Goal: Transaction & Acquisition: Download file/media

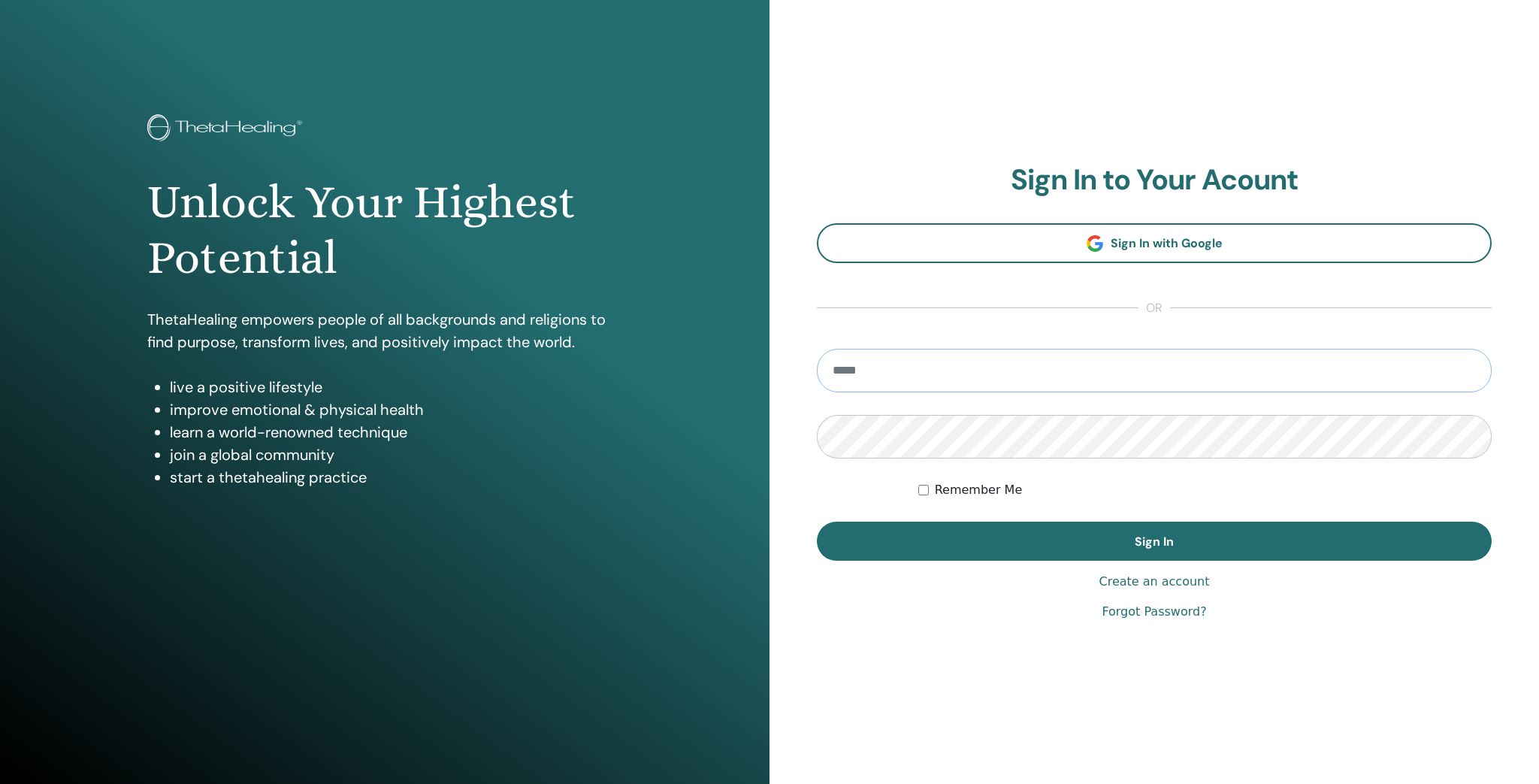
click at [979, 368] on input "email" at bounding box center [1154, 370] width 675 height 43
click at [927, 376] on input "email" at bounding box center [1154, 370] width 675 height 43
click at [935, 366] on input "**********" at bounding box center [1154, 370] width 675 height 43
click at [939, 373] on input "**********" at bounding box center [1154, 370] width 675 height 43
type input "**********"
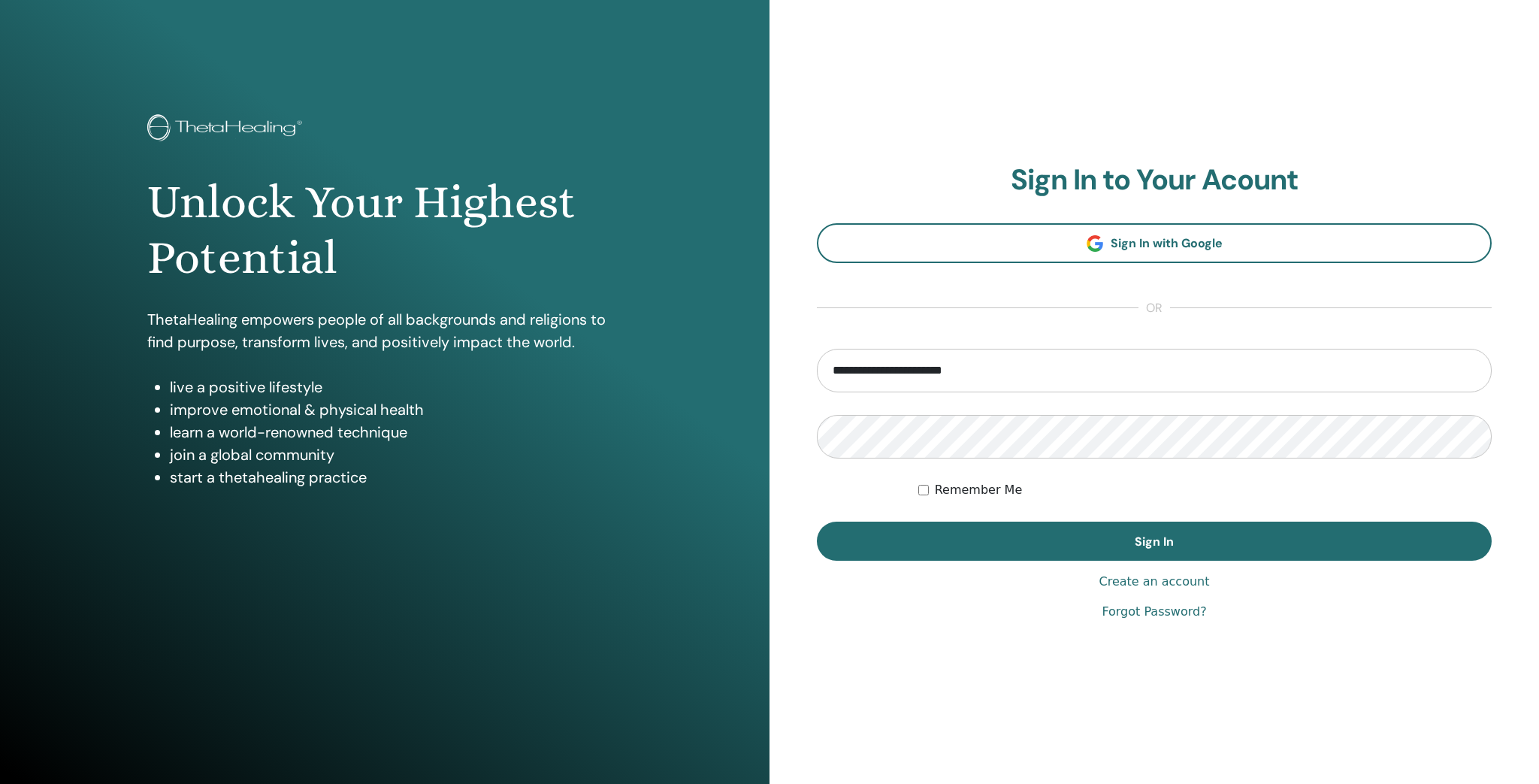
click at [1104, 471] on form "**********" at bounding box center [1154, 455] width 675 height 212
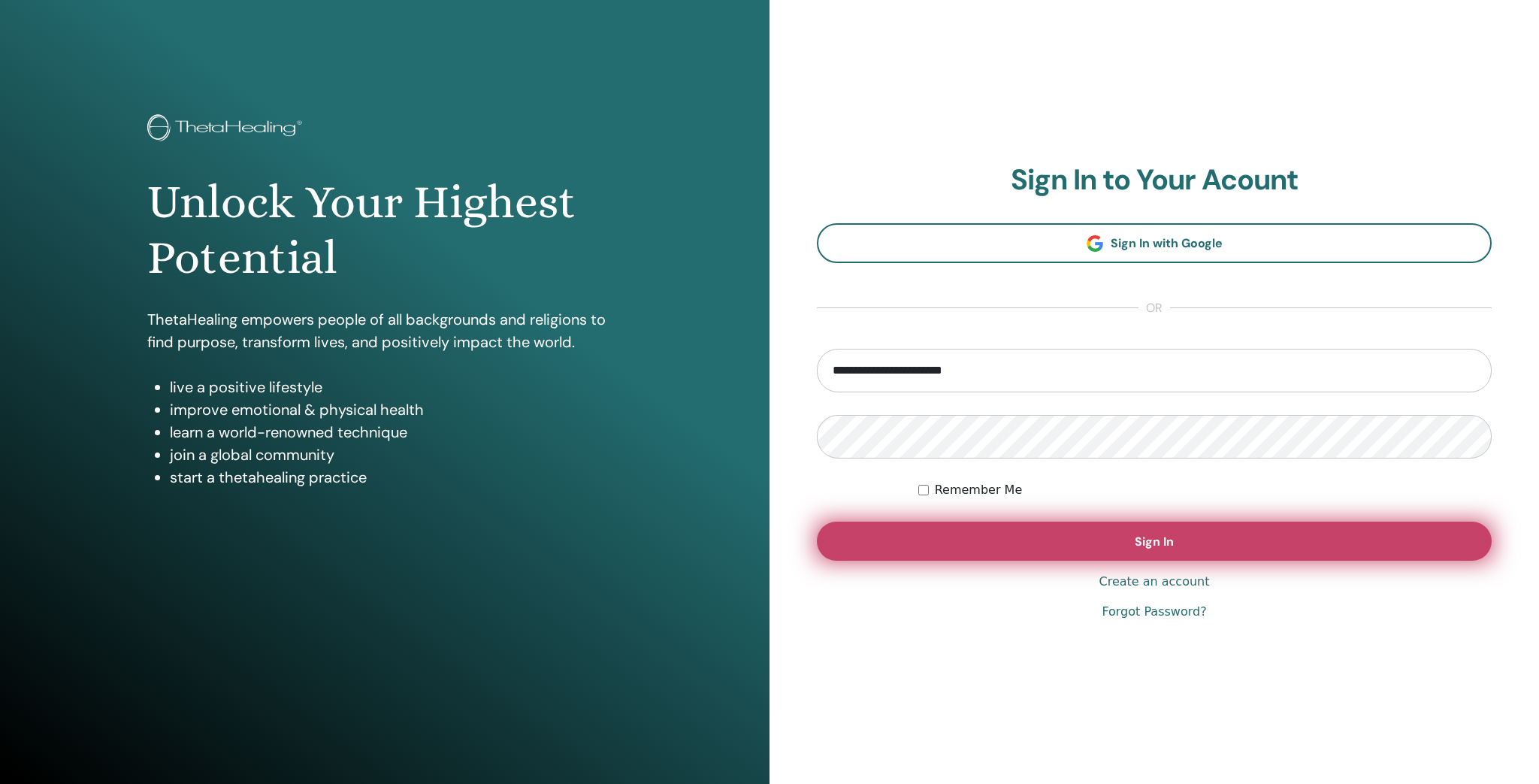
click at [1170, 533] on button "Sign In" at bounding box center [1154, 541] width 675 height 39
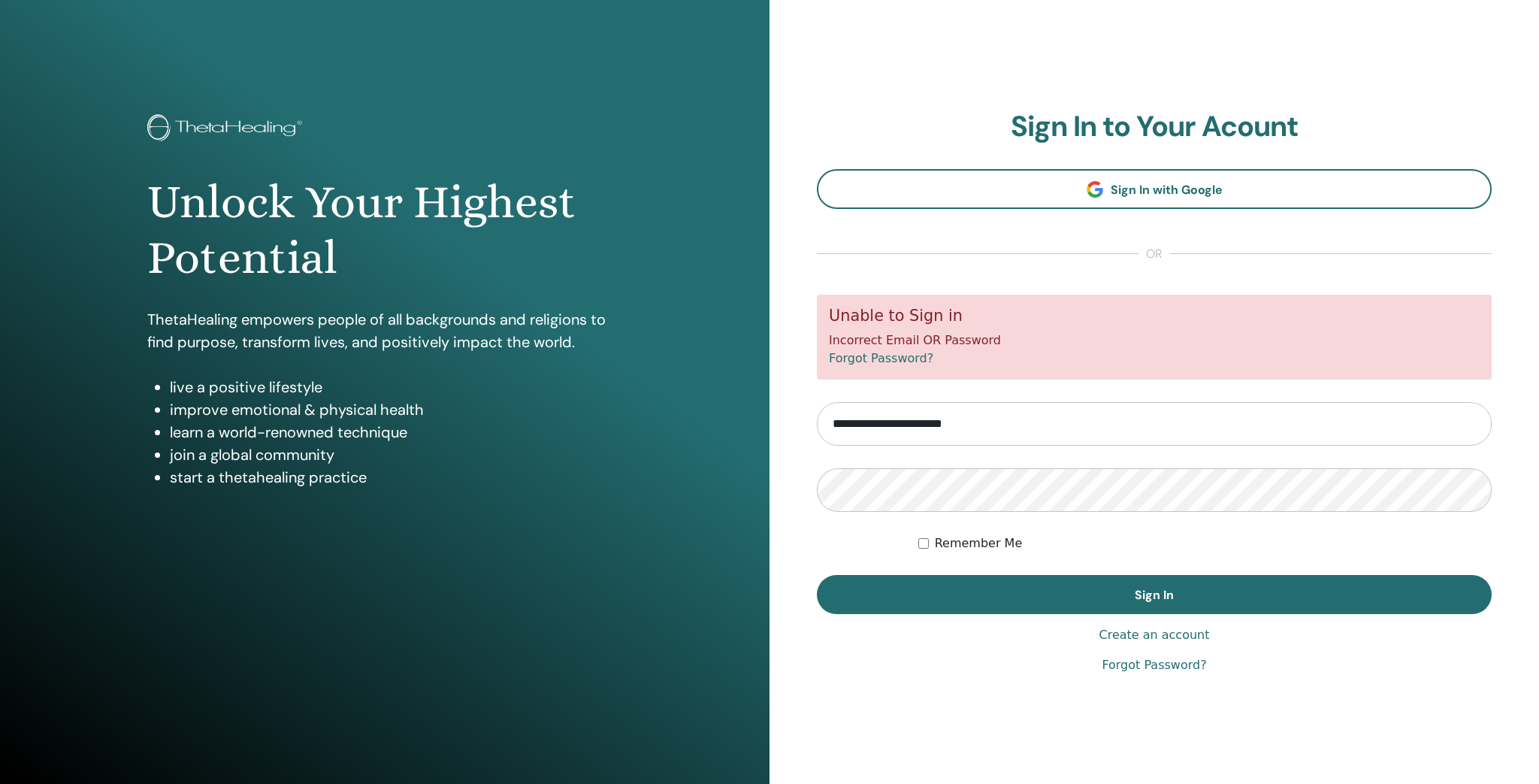
click at [995, 421] on input "**********" at bounding box center [1154, 424] width 675 height 43
type input "**********"
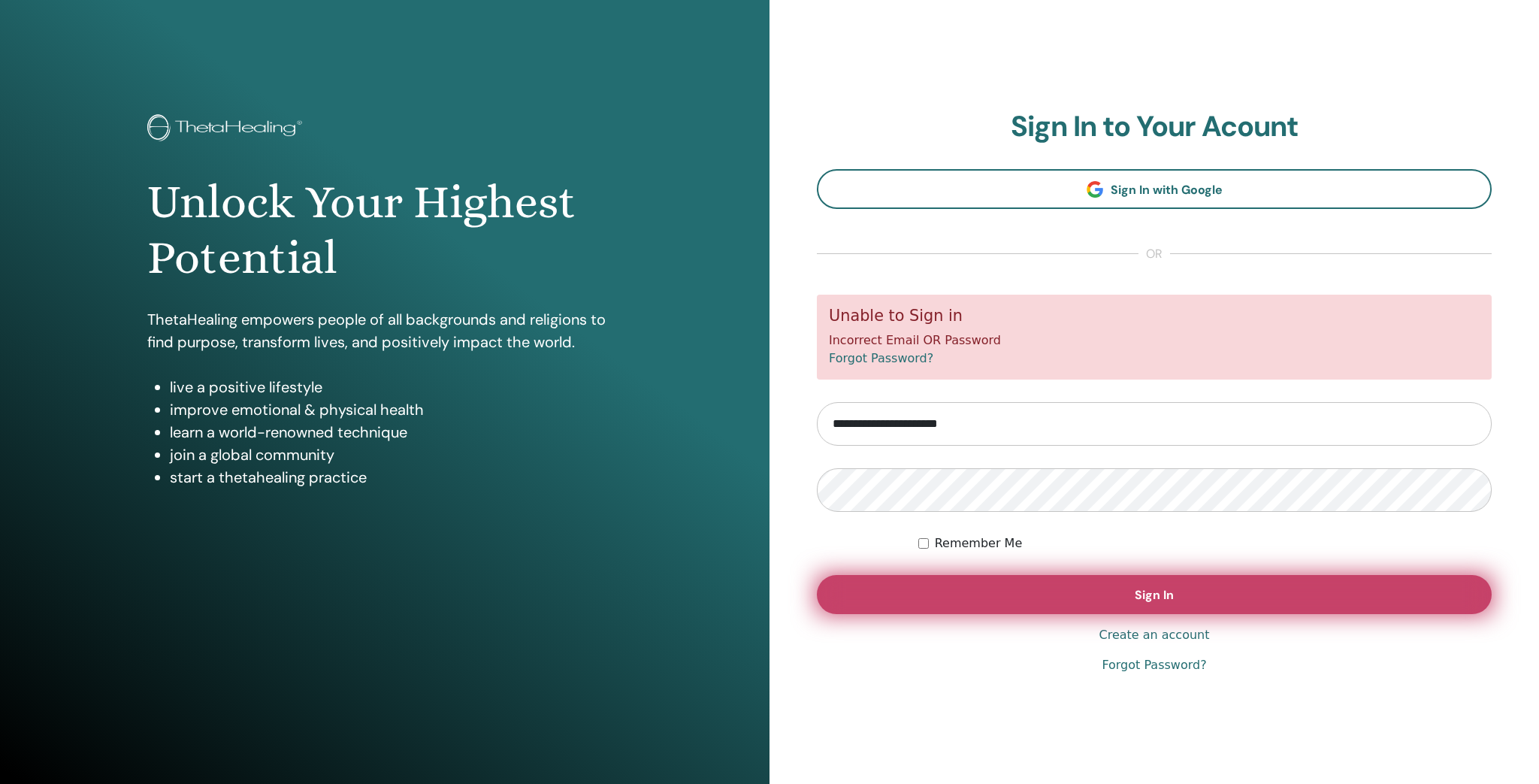
click at [1127, 586] on button "Sign In" at bounding box center [1154, 594] width 675 height 39
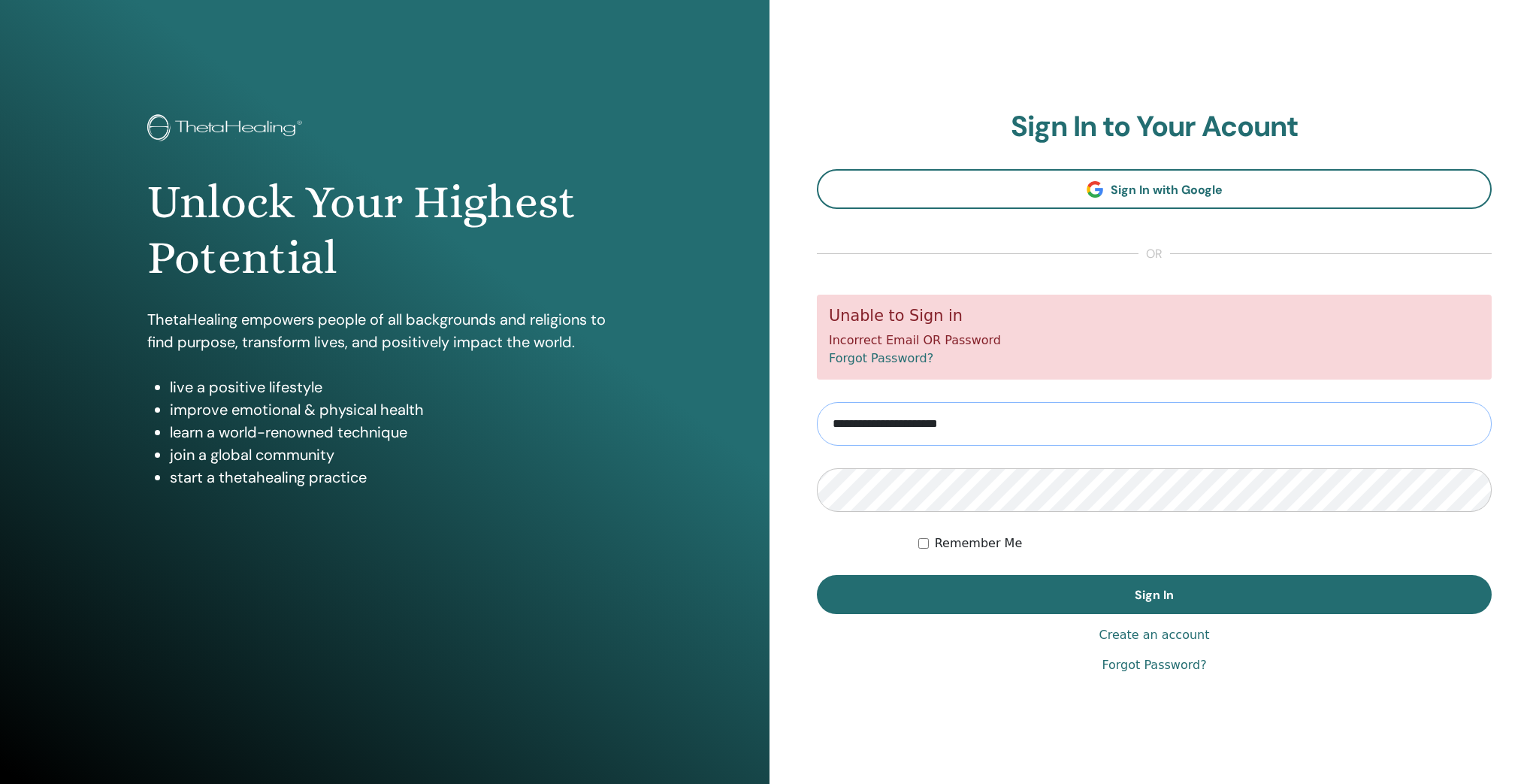
click at [873, 425] on input "**********" at bounding box center [1154, 424] width 675 height 43
type input "**********"
click at [799, 444] on div "**********" at bounding box center [1154, 392] width 770 height 784
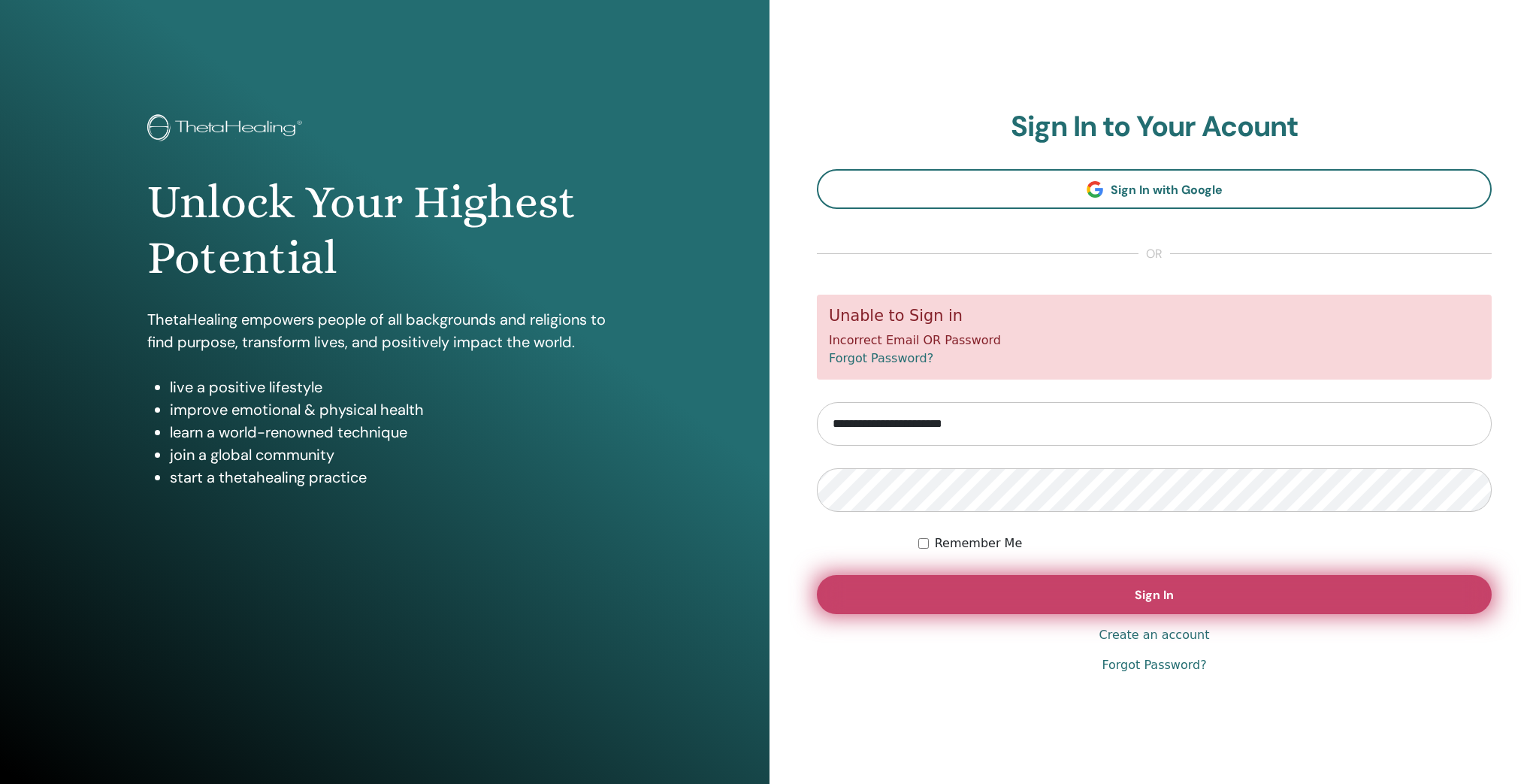
click at [1147, 596] on span "Sign In" at bounding box center [1154, 594] width 39 height 15
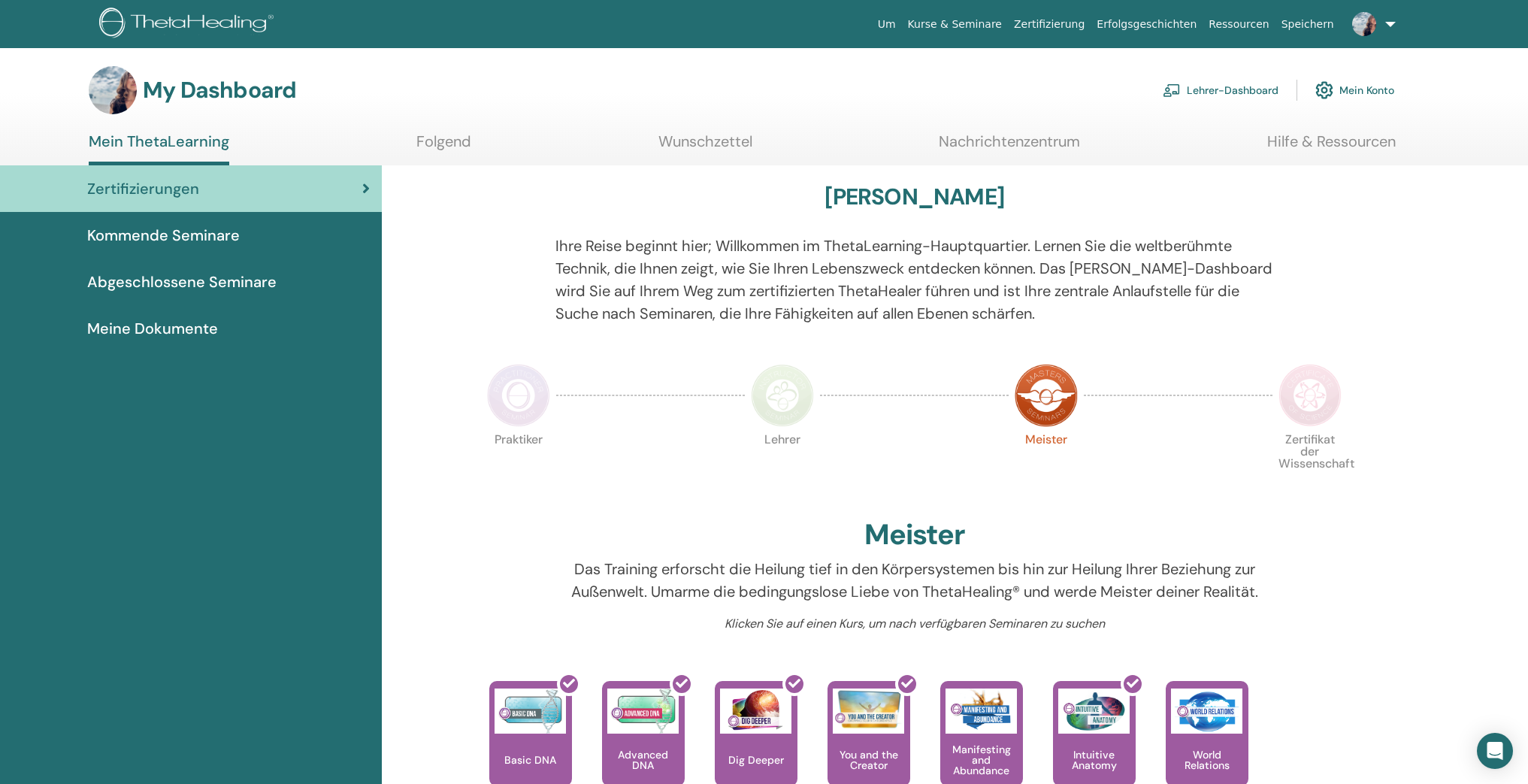
click at [199, 326] on span "Meine Dokumente" at bounding box center [152, 328] width 130 height 22
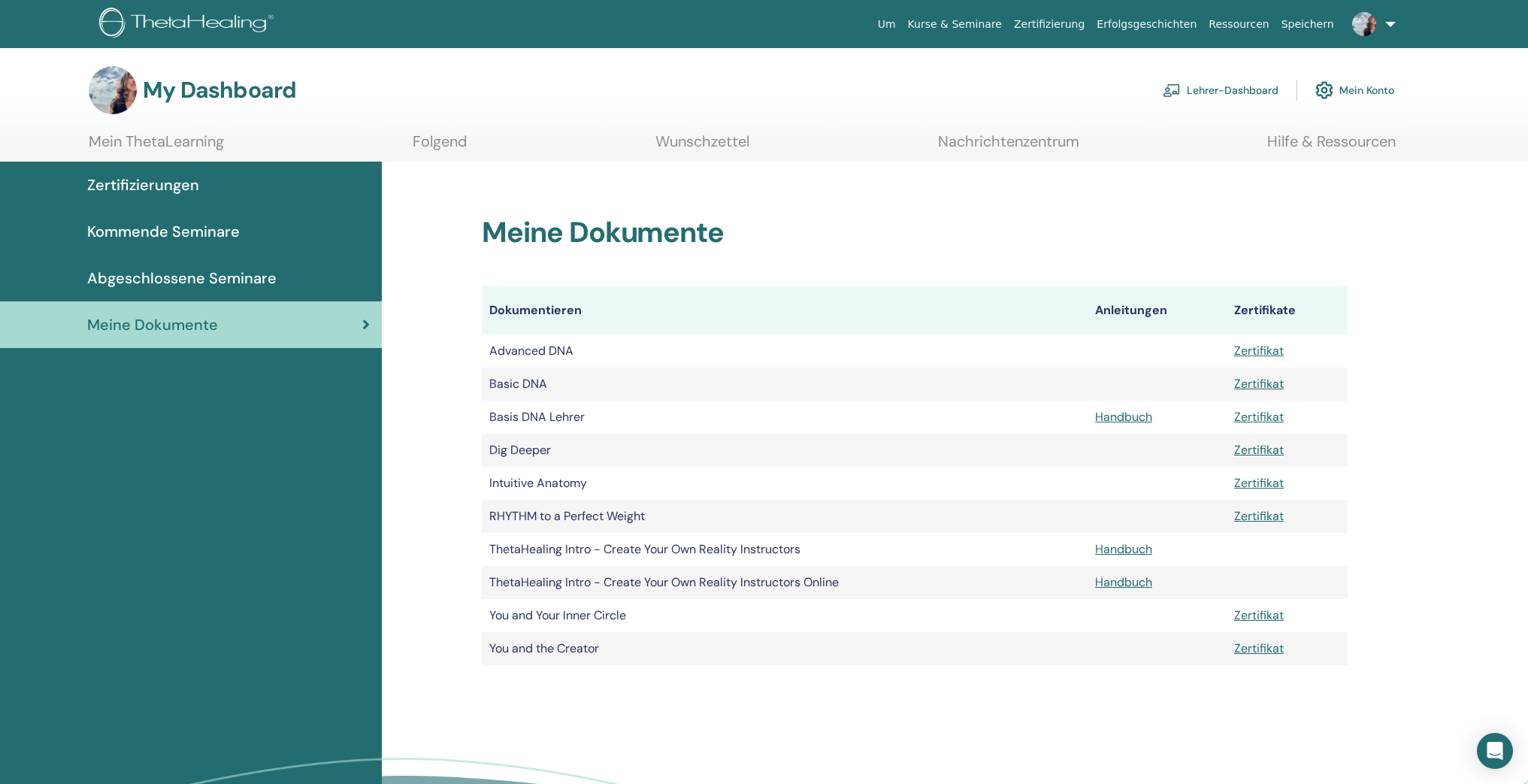
click at [1259, 32] on link "Ressourcen" at bounding box center [1238, 25] width 72 height 28
click at [186, 188] on span "Zertifizierungen" at bounding box center [143, 184] width 112 height 22
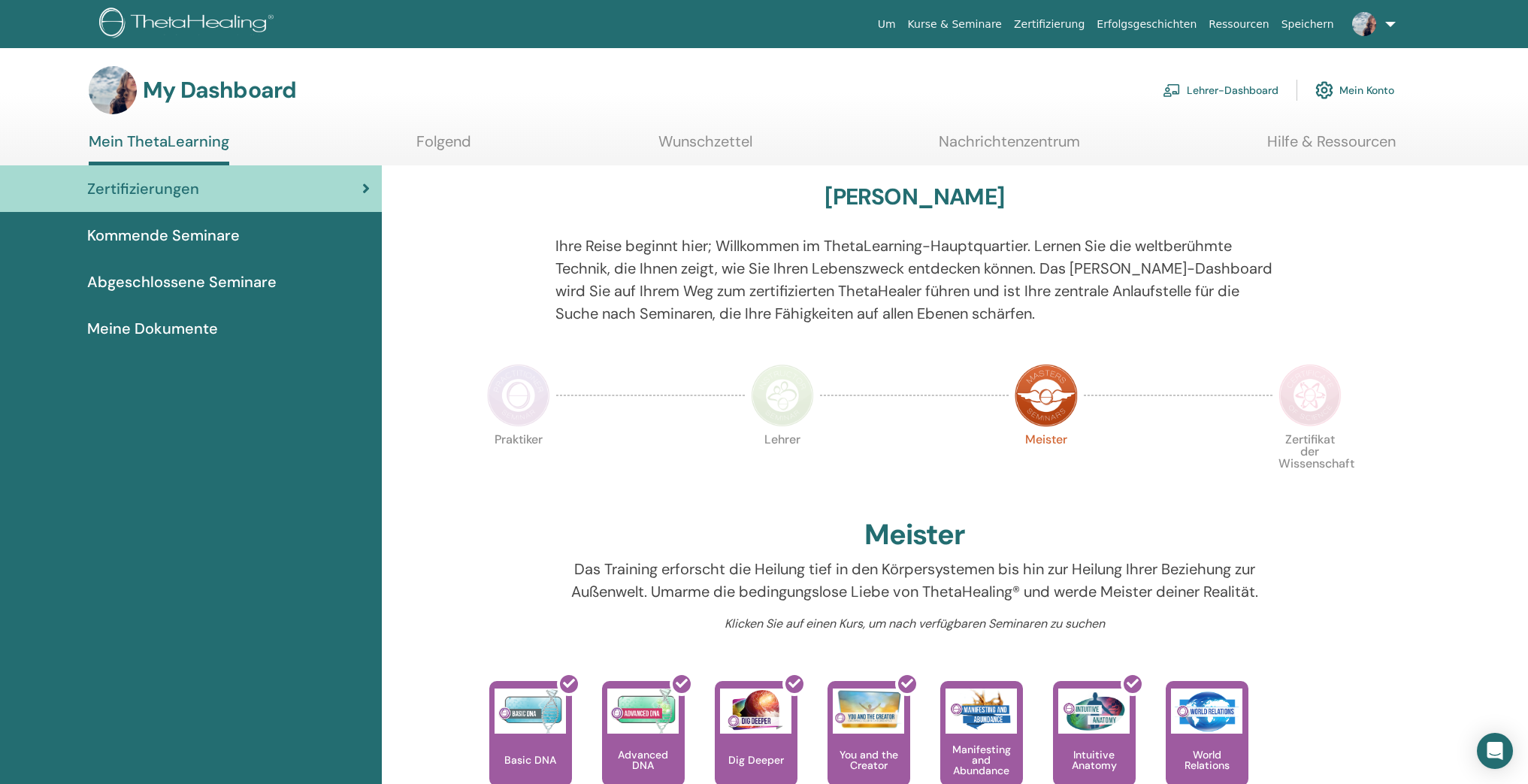
click at [228, 240] on span "Kommende Seminare" at bounding box center [164, 235] width 153 height 22
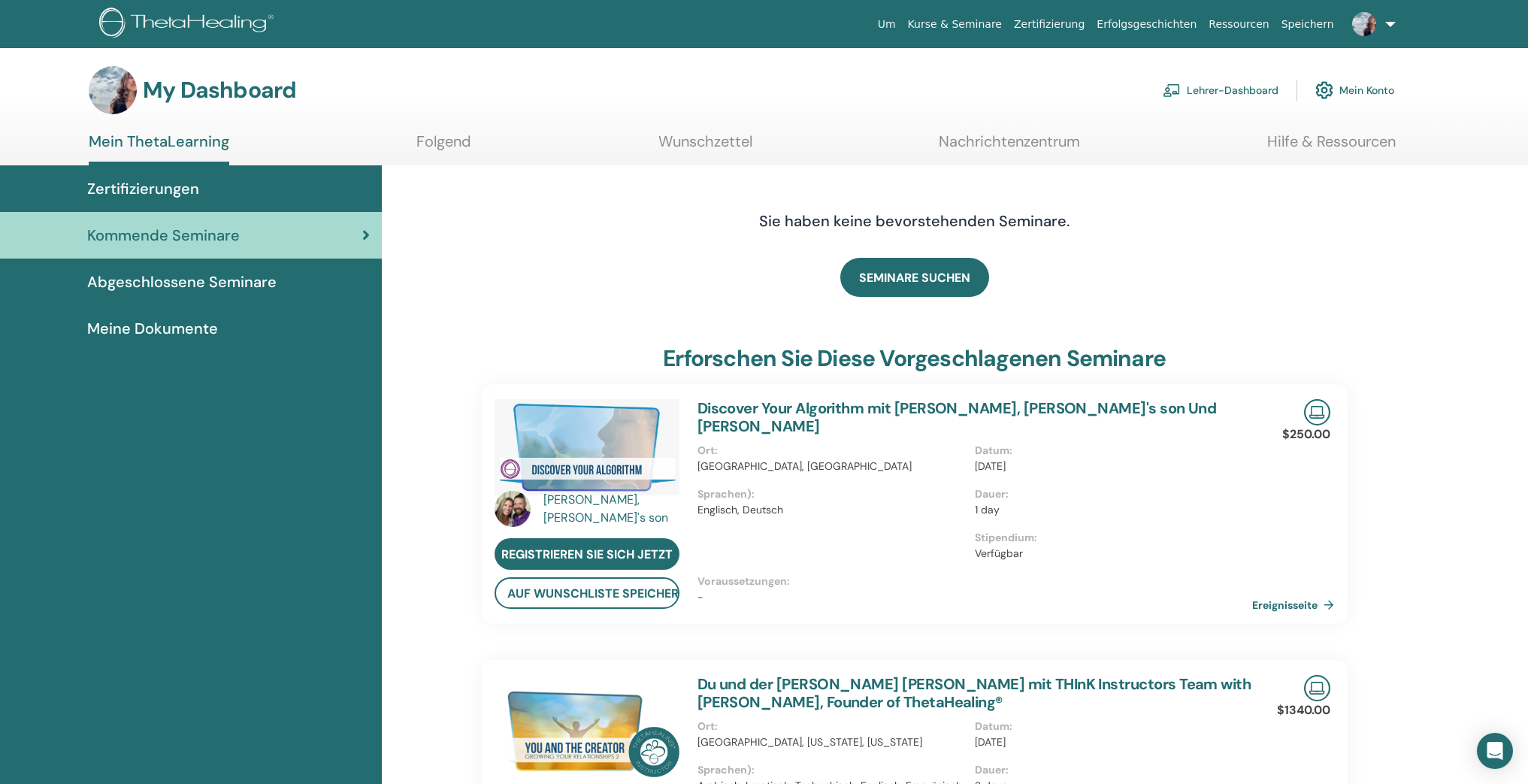
click at [956, 123] on section "My Dashboard Lehrer-Dashboard Mein Konto Mein ThetaLearning Folgend Wunschzette…" at bounding box center [764, 116] width 1528 height 100
click at [964, 132] on section "My Dashboard Lehrer-Dashboard Mein Konto Mein ThetaLearning Folgend Wunschzette…" at bounding box center [764, 116] width 1528 height 100
click at [1319, 134] on link "Hilfe & Ressourcen" at bounding box center [1331, 147] width 129 height 29
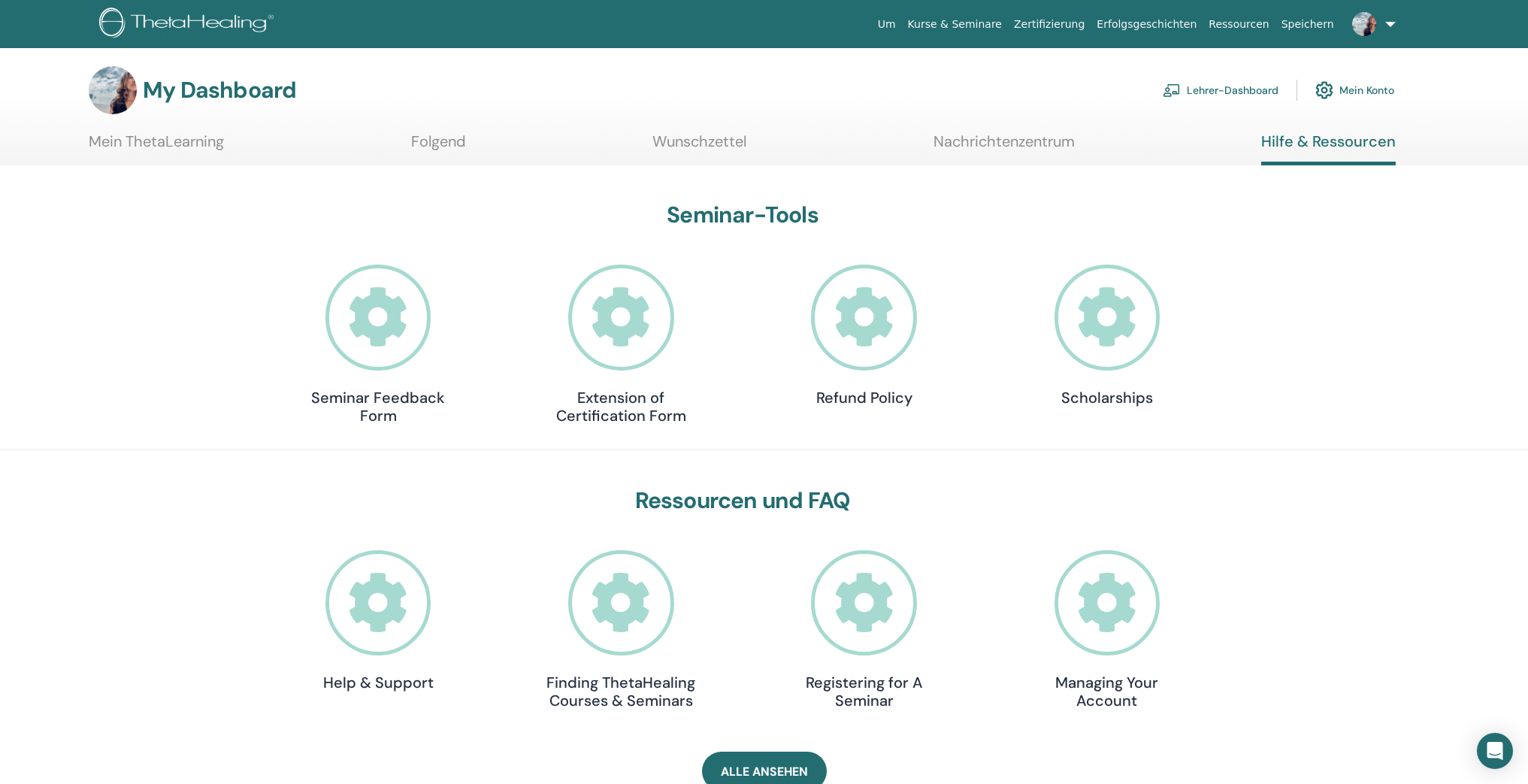
click at [1368, 25] on img at bounding box center [1364, 24] width 24 height 24
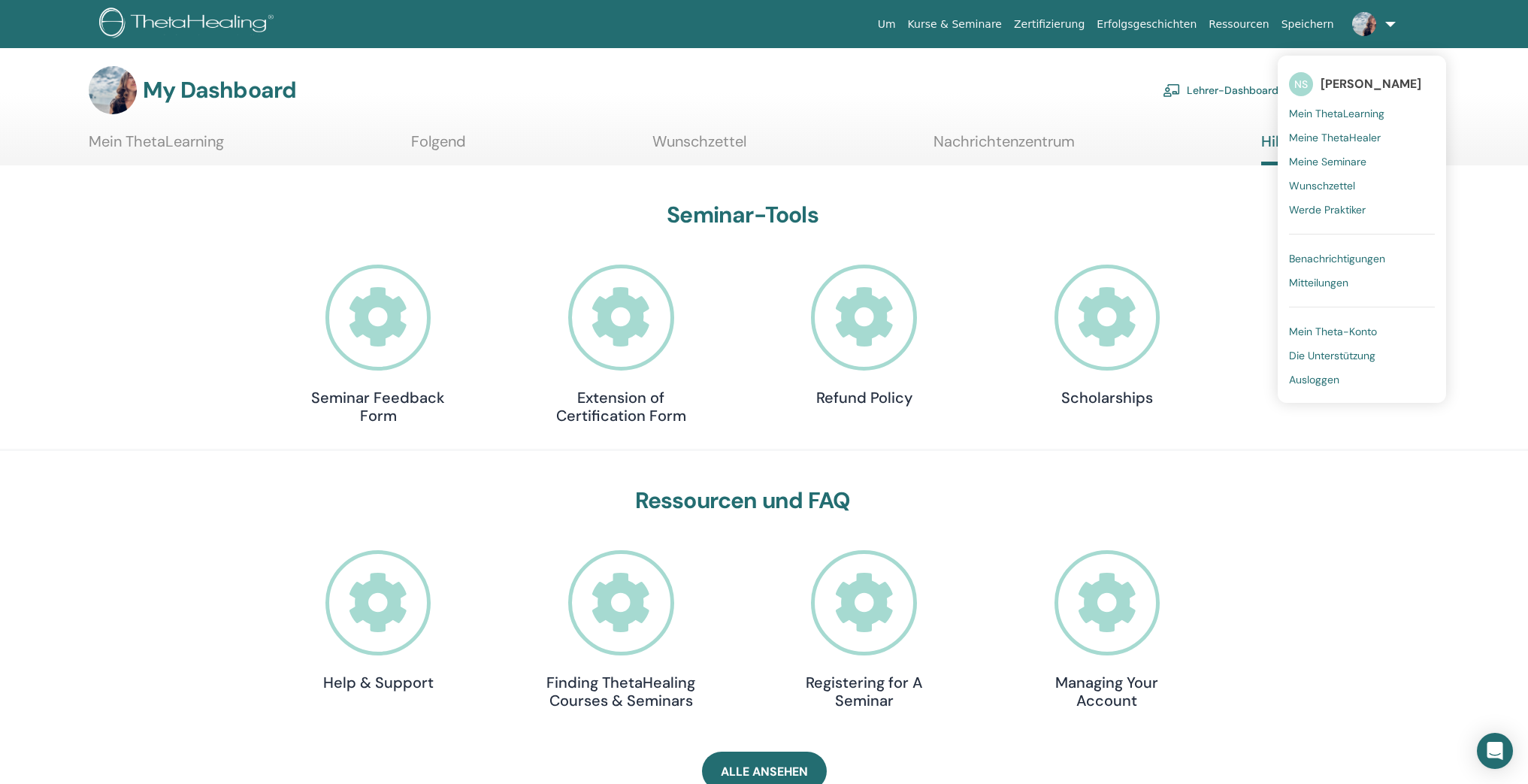
click at [1361, 85] on span "[PERSON_NAME]" at bounding box center [1371, 83] width 100 height 15
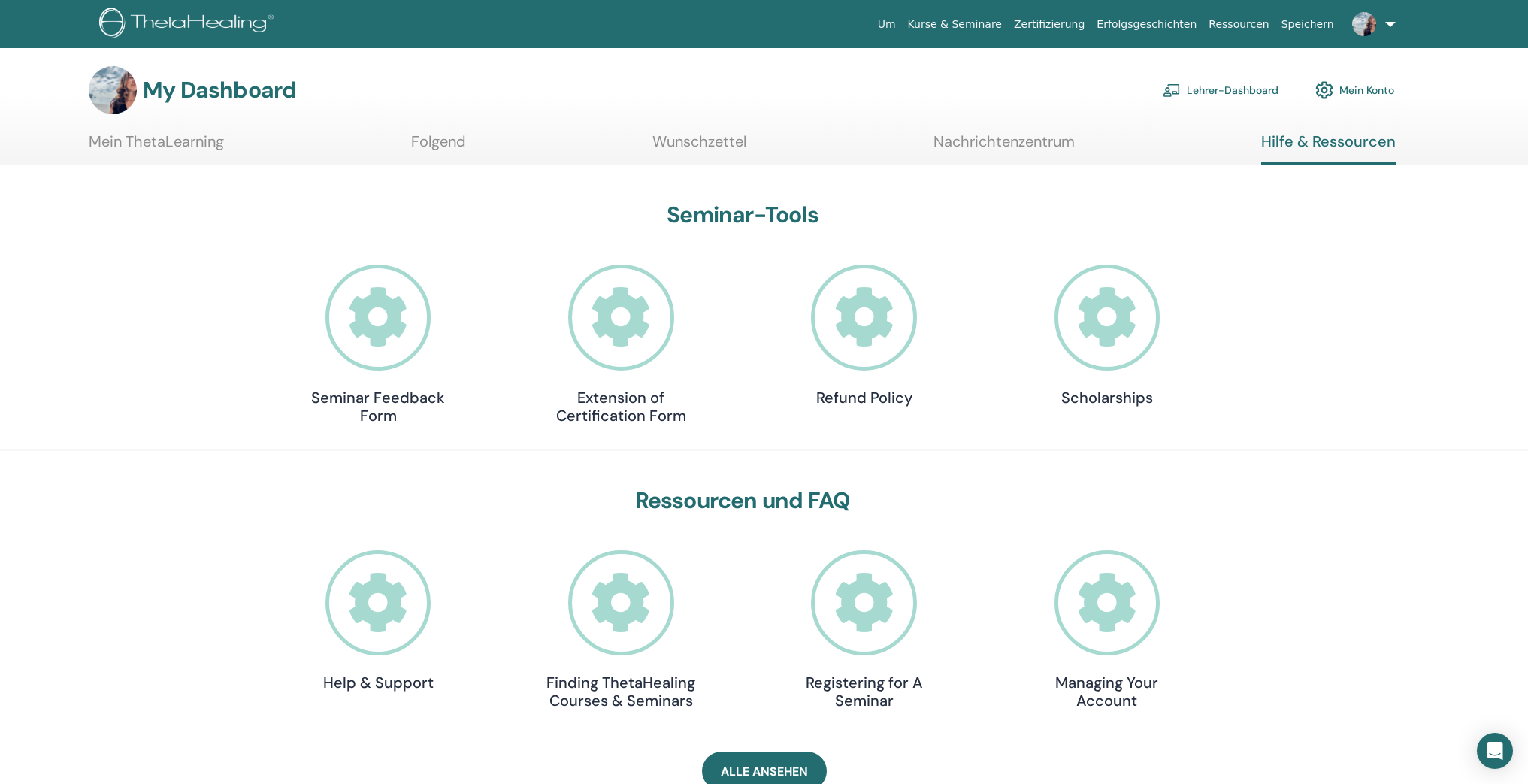
click at [1388, 24] on link at bounding box center [1371, 24] width 62 height 48
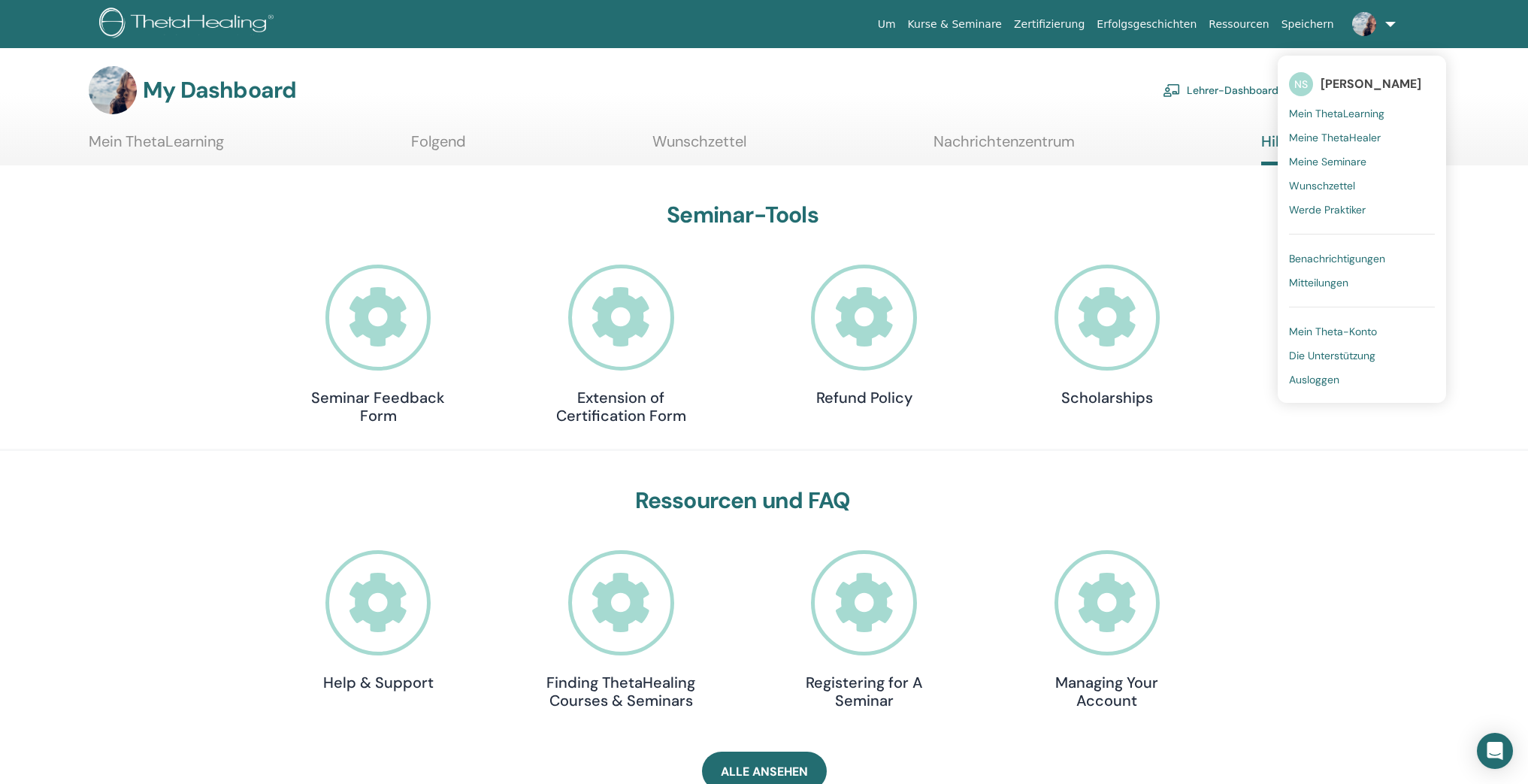
click at [1456, 73] on div "My Dashboard Lehrer-Dashboard Mein Konto" at bounding box center [789, 90] width 1475 height 48
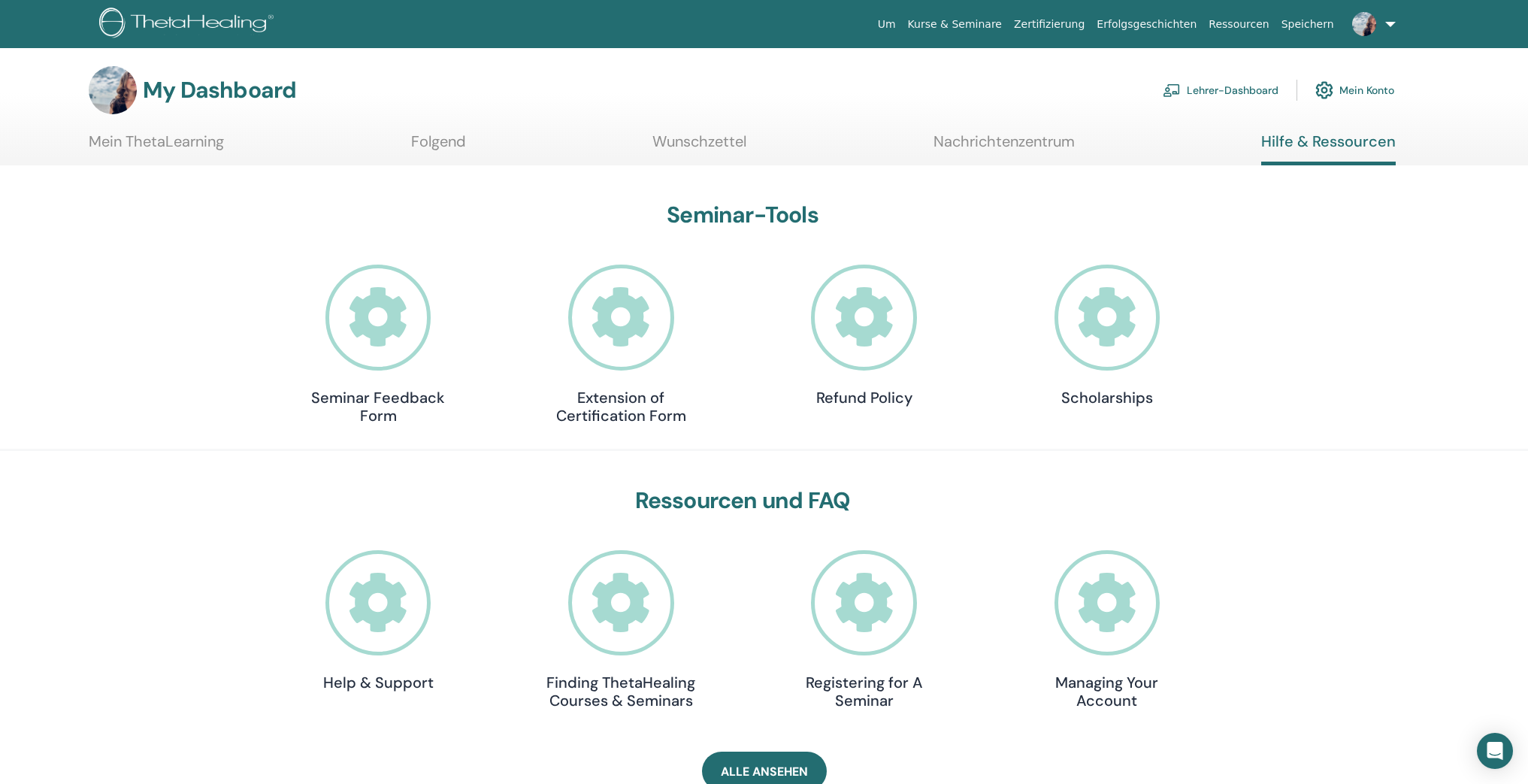
click at [1378, 96] on link "Mein Konto" at bounding box center [1354, 90] width 79 height 33
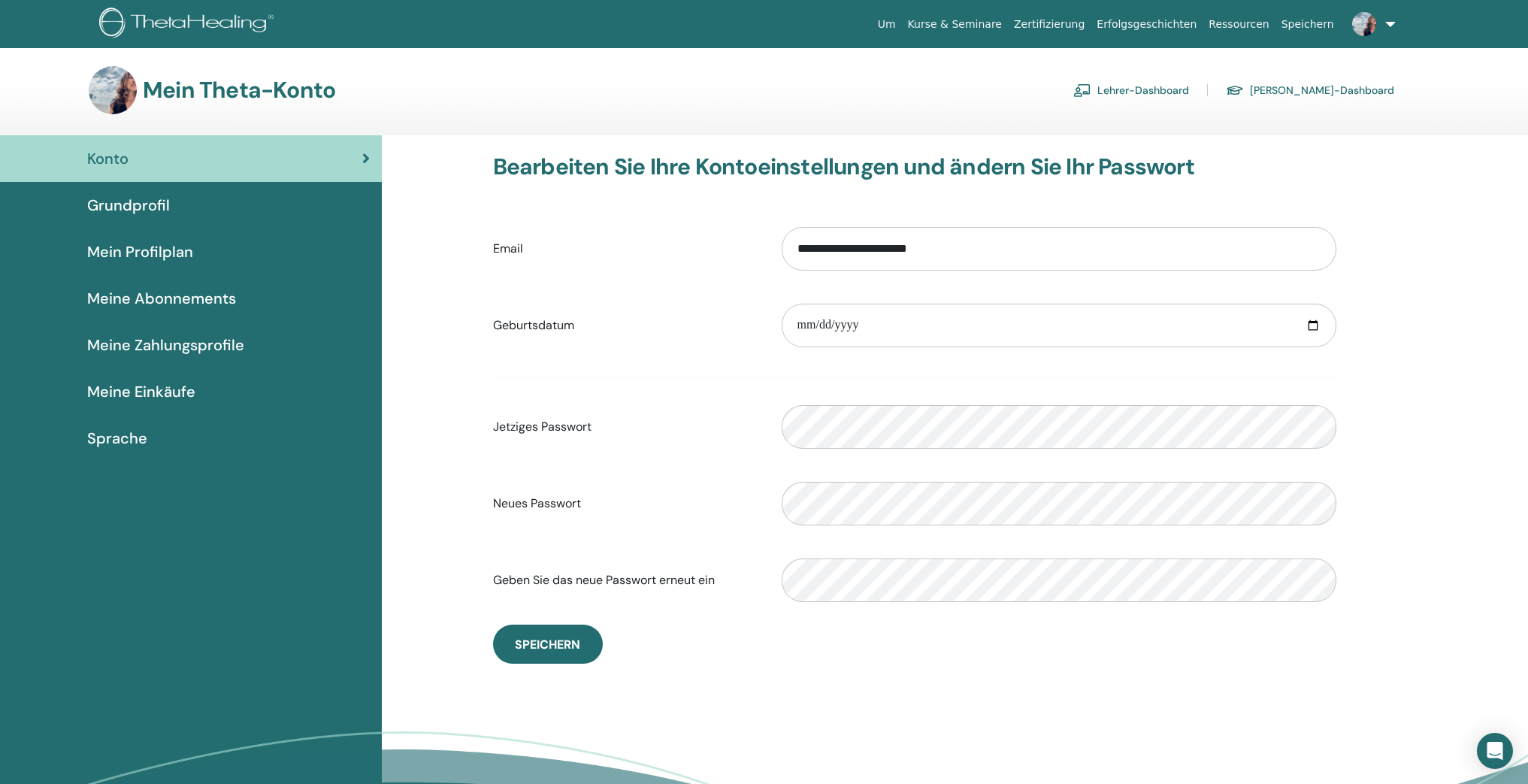
click at [137, 204] on span "Grundprofil" at bounding box center [128, 204] width 83 height 22
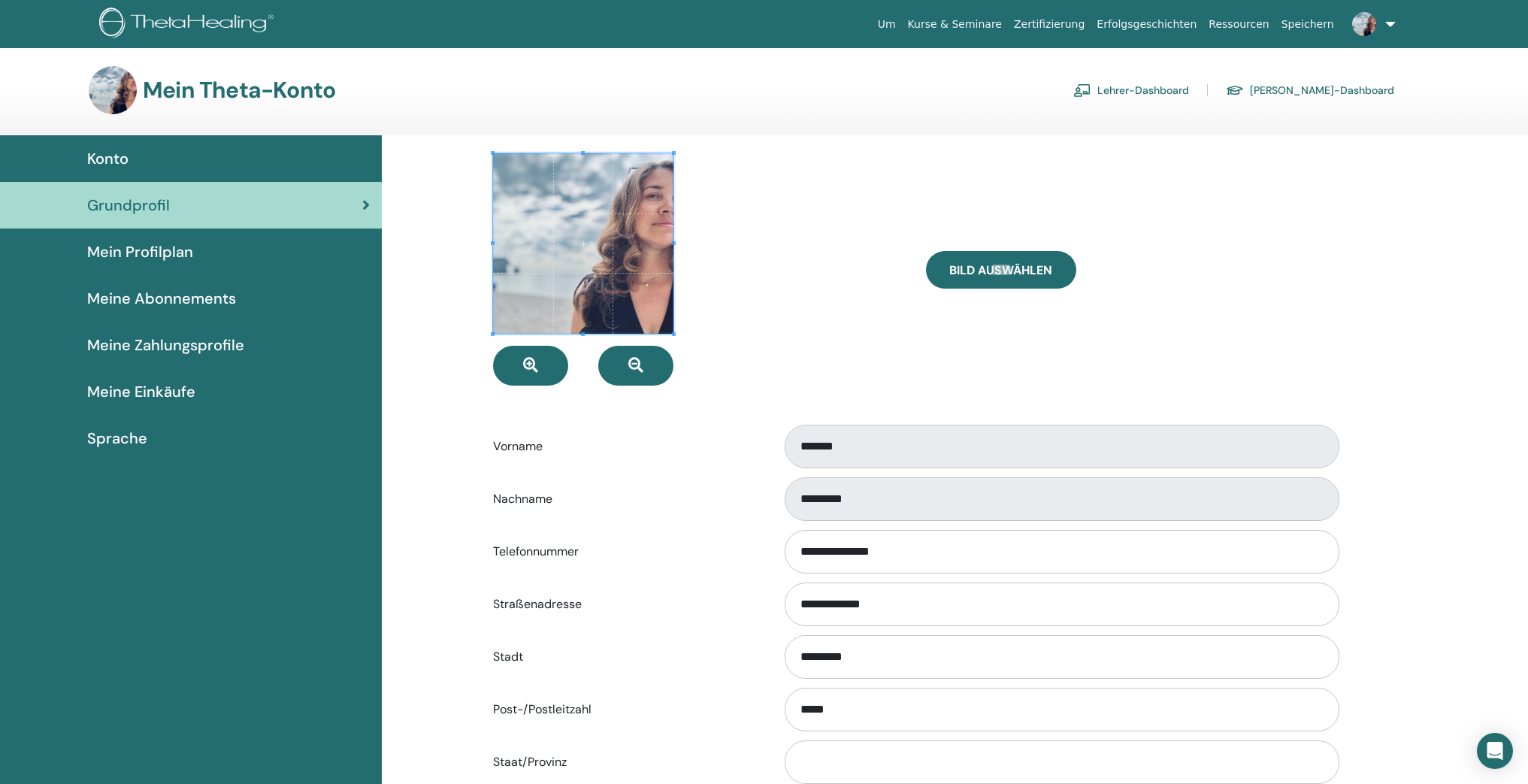
click at [151, 248] on span "Mein Profilplan" at bounding box center [140, 252] width 106 height 22
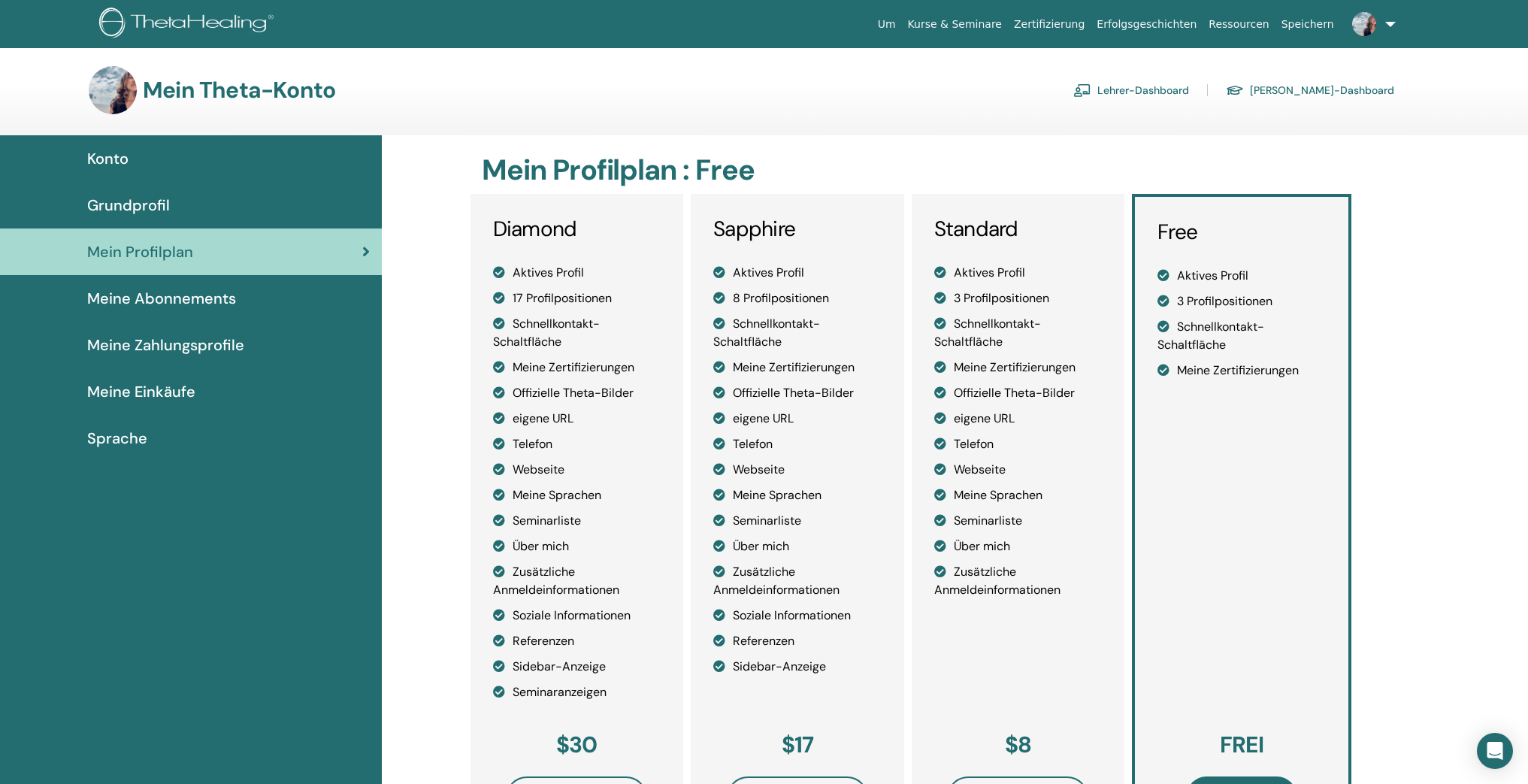
click at [155, 302] on span "Meine Abonnements" at bounding box center [161, 298] width 149 height 22
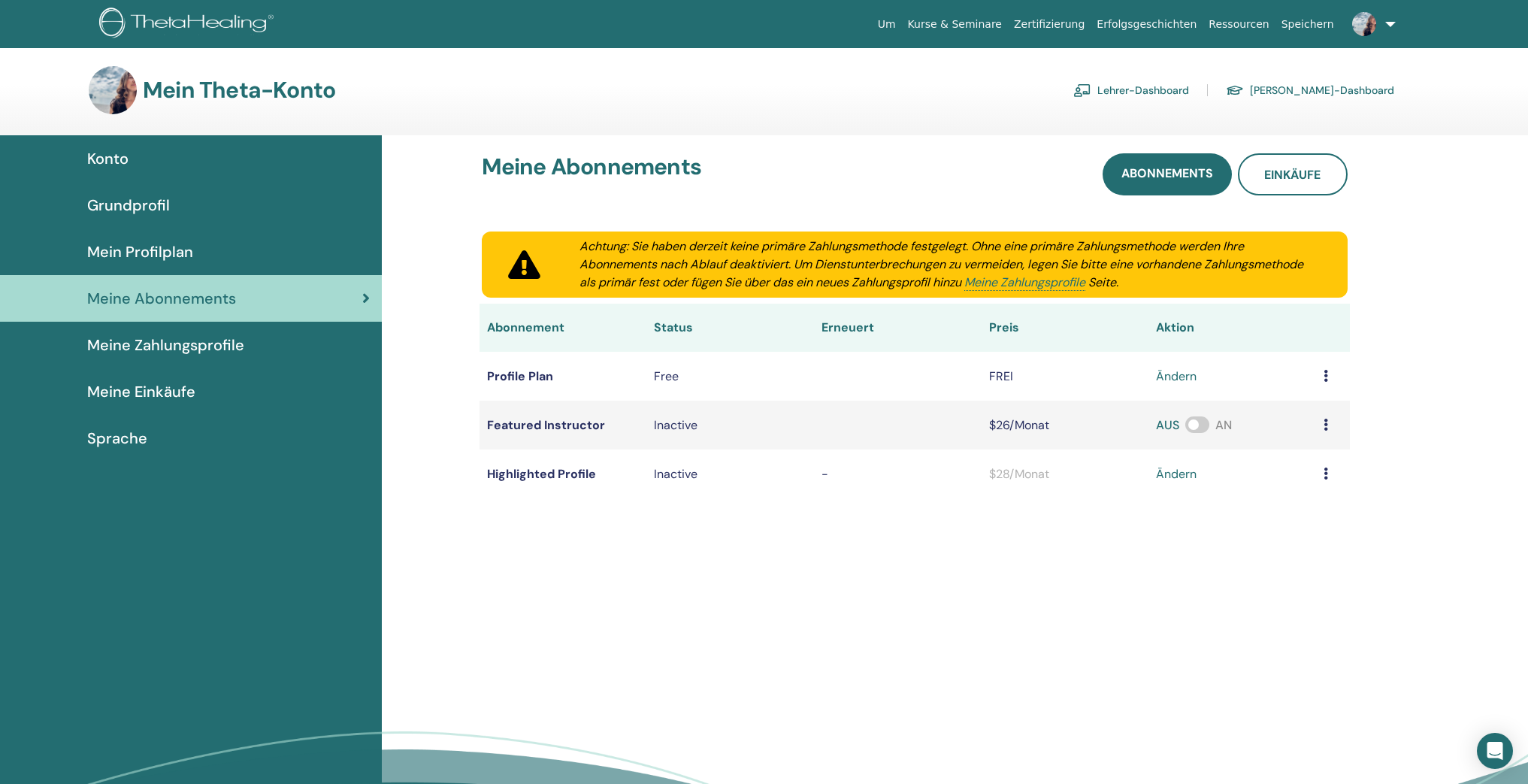
click at [191, 353] on span "Meine Zahlungsprofile" at bounding box center [166, 344] width 157 height 22
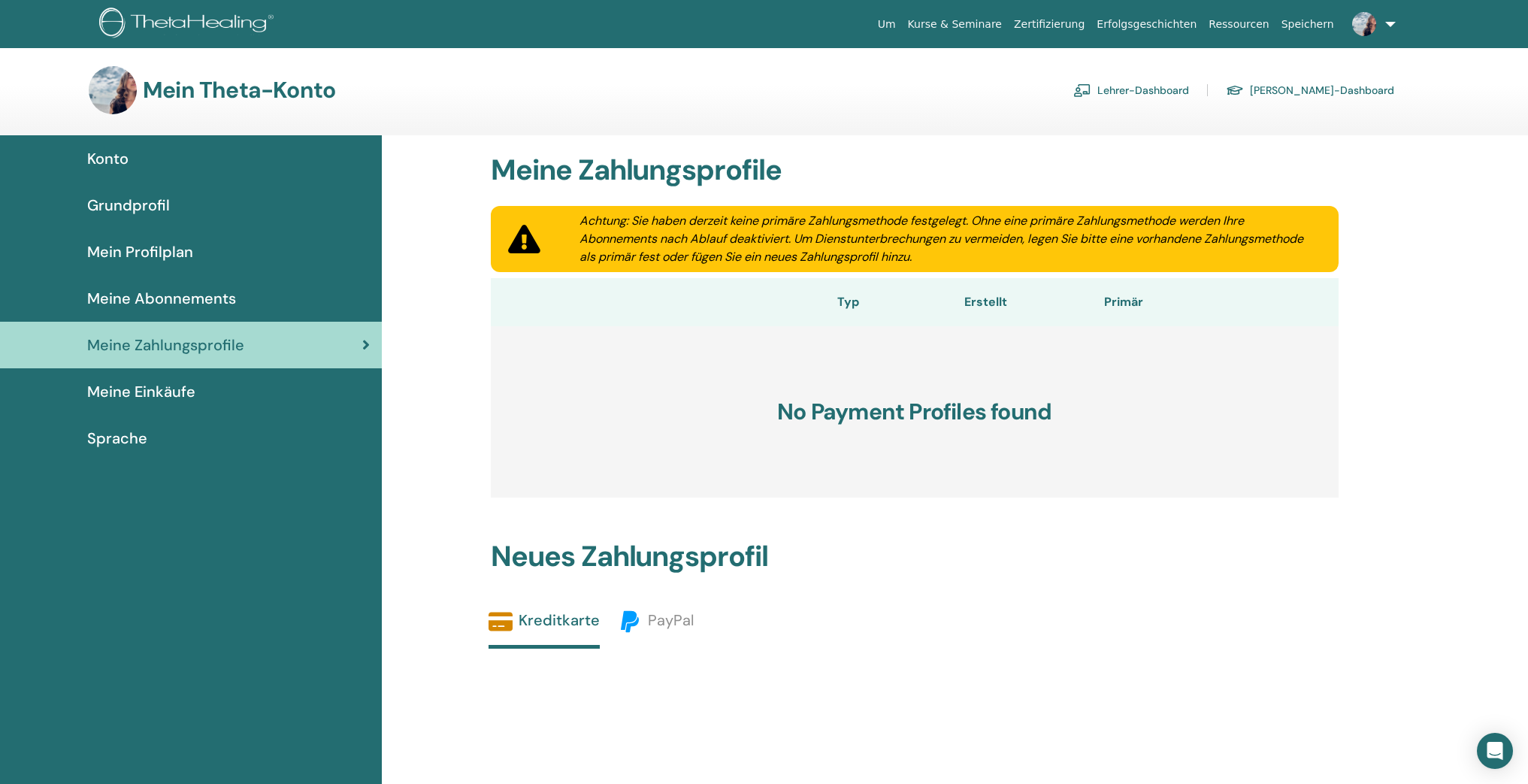
click at [191, 391] on span "Meine Einkäufe" at bounding box center [141, 391] width 108 height 22
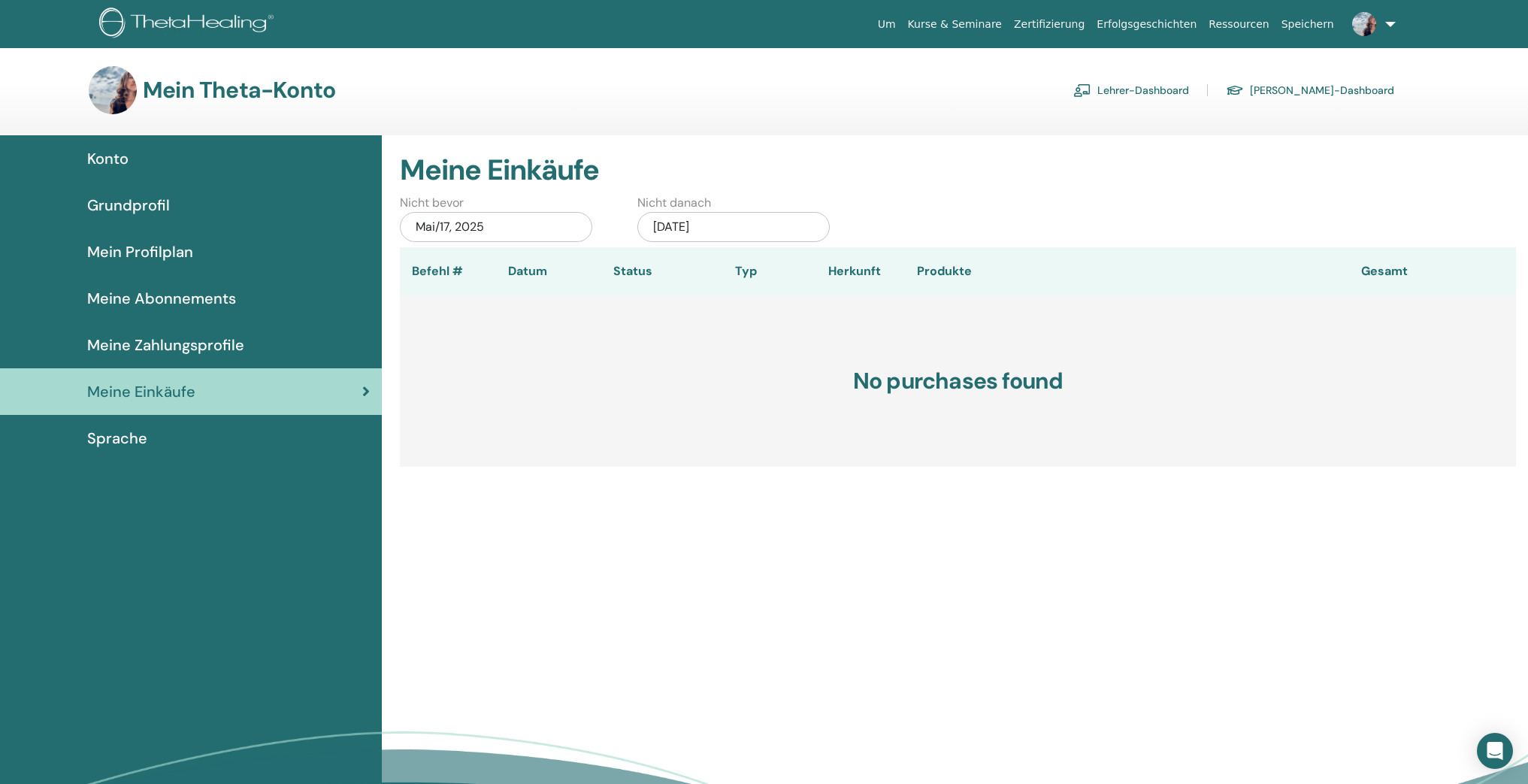
click at [157, 444] on div "Sprache" at bounding box center [191, 438] width 357 height 22
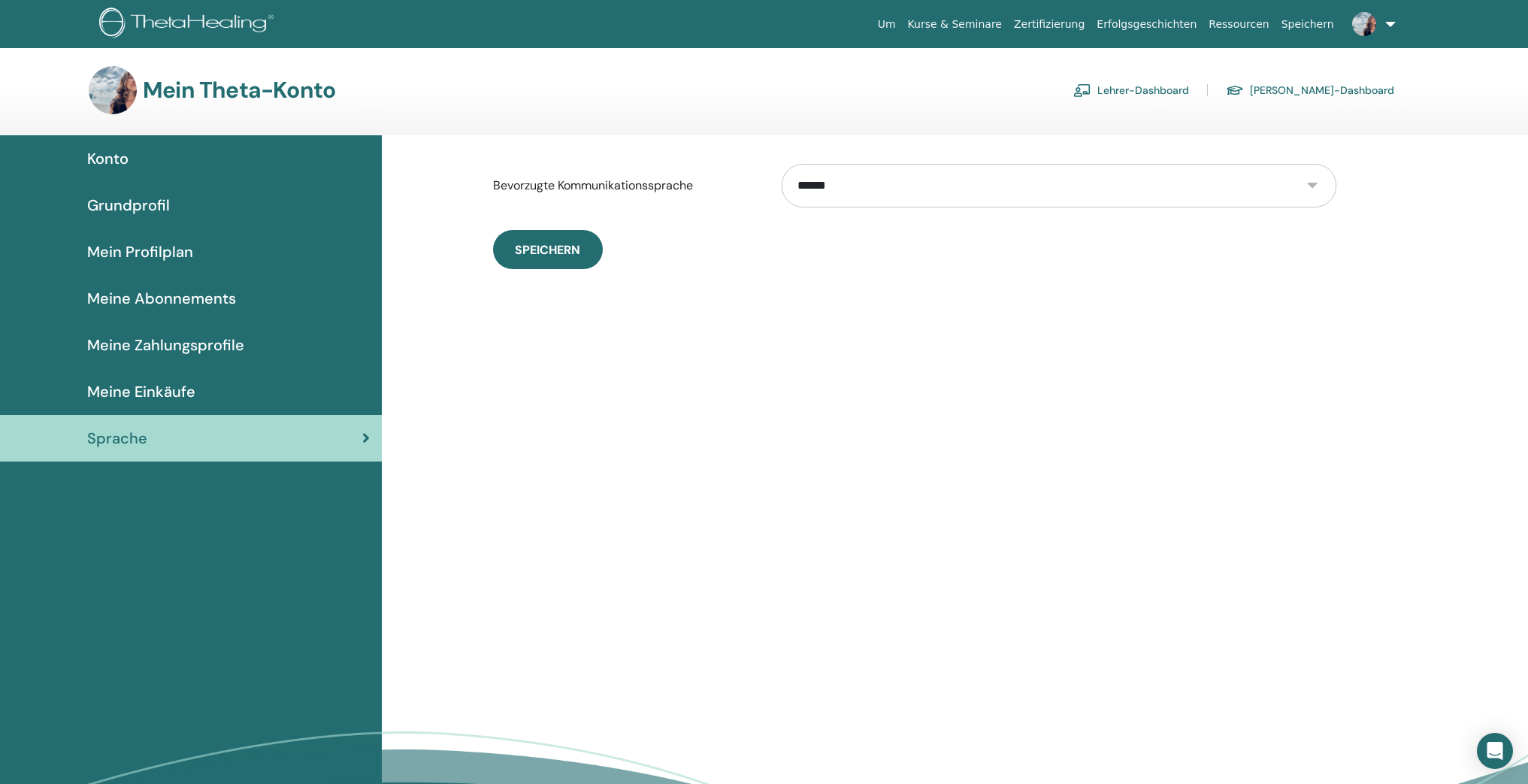
click at [188, 222] on link "Grundprofil" at bounding box center [191, 205] width 382 height 46
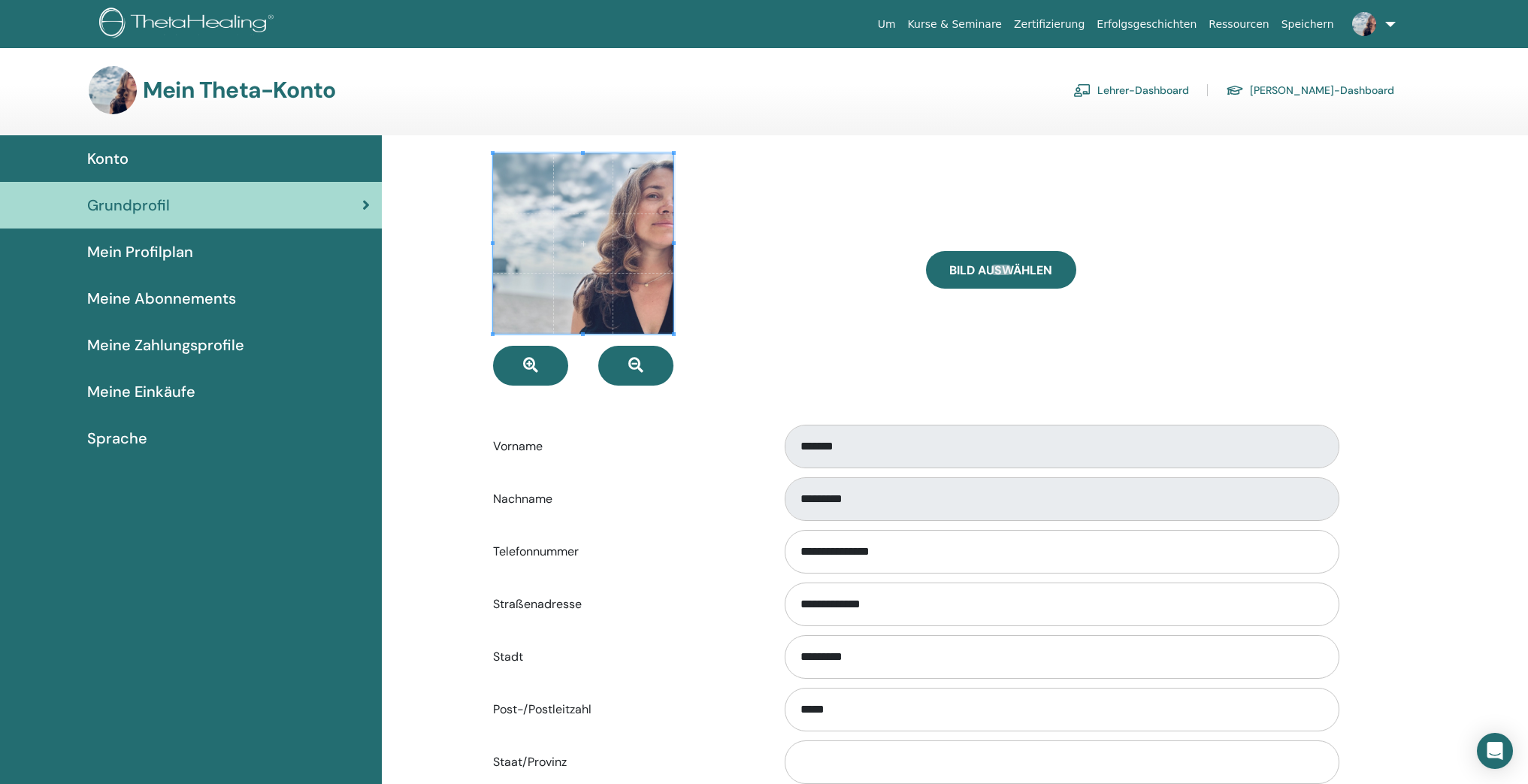
click at [154, 154] on div "Konto" at bounding box center [191, 158] width 357 height 22
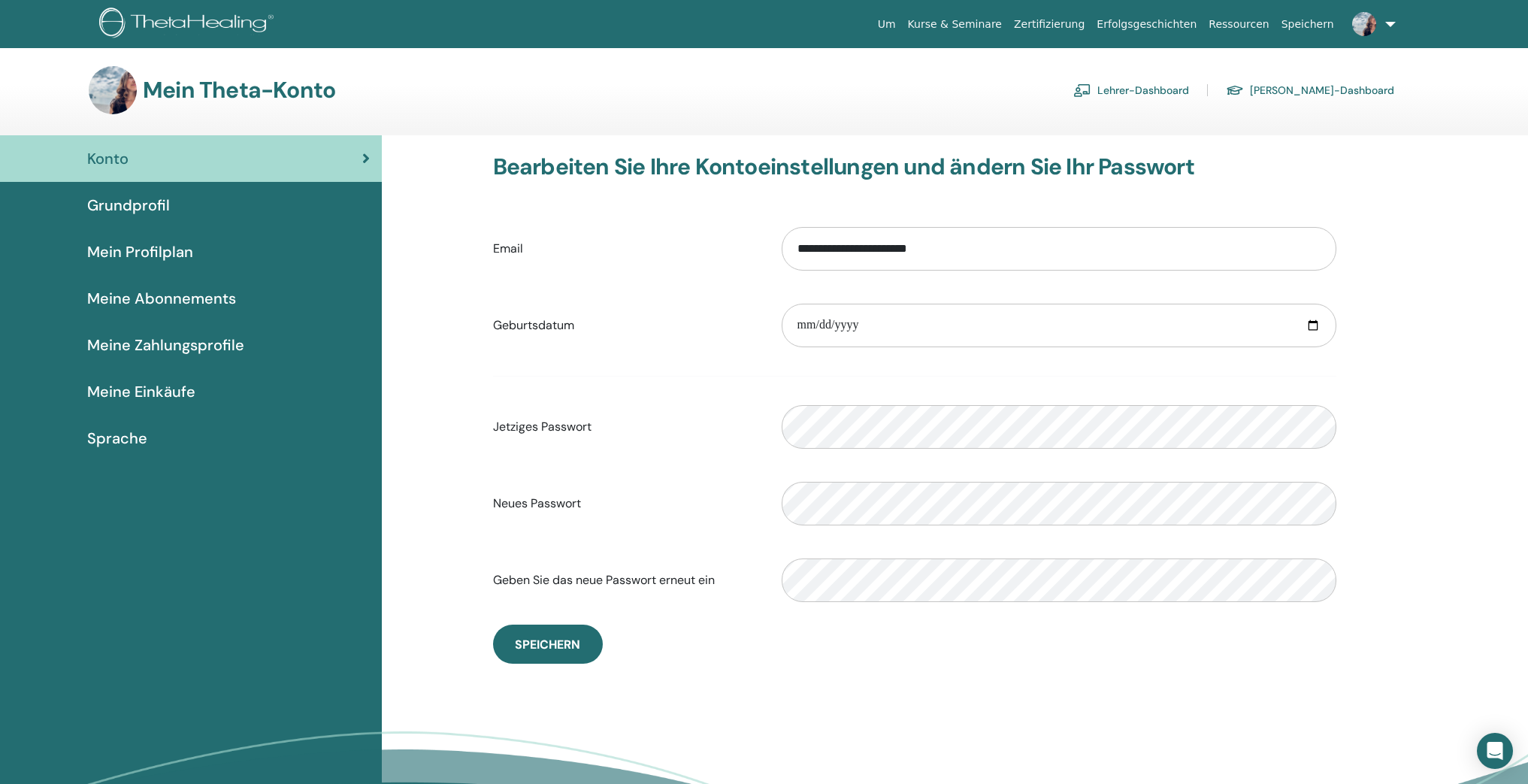
click at [1188, 86] on link "Lehrer-Dashboard" at bounding box center [1131, 90] width 116 height 24
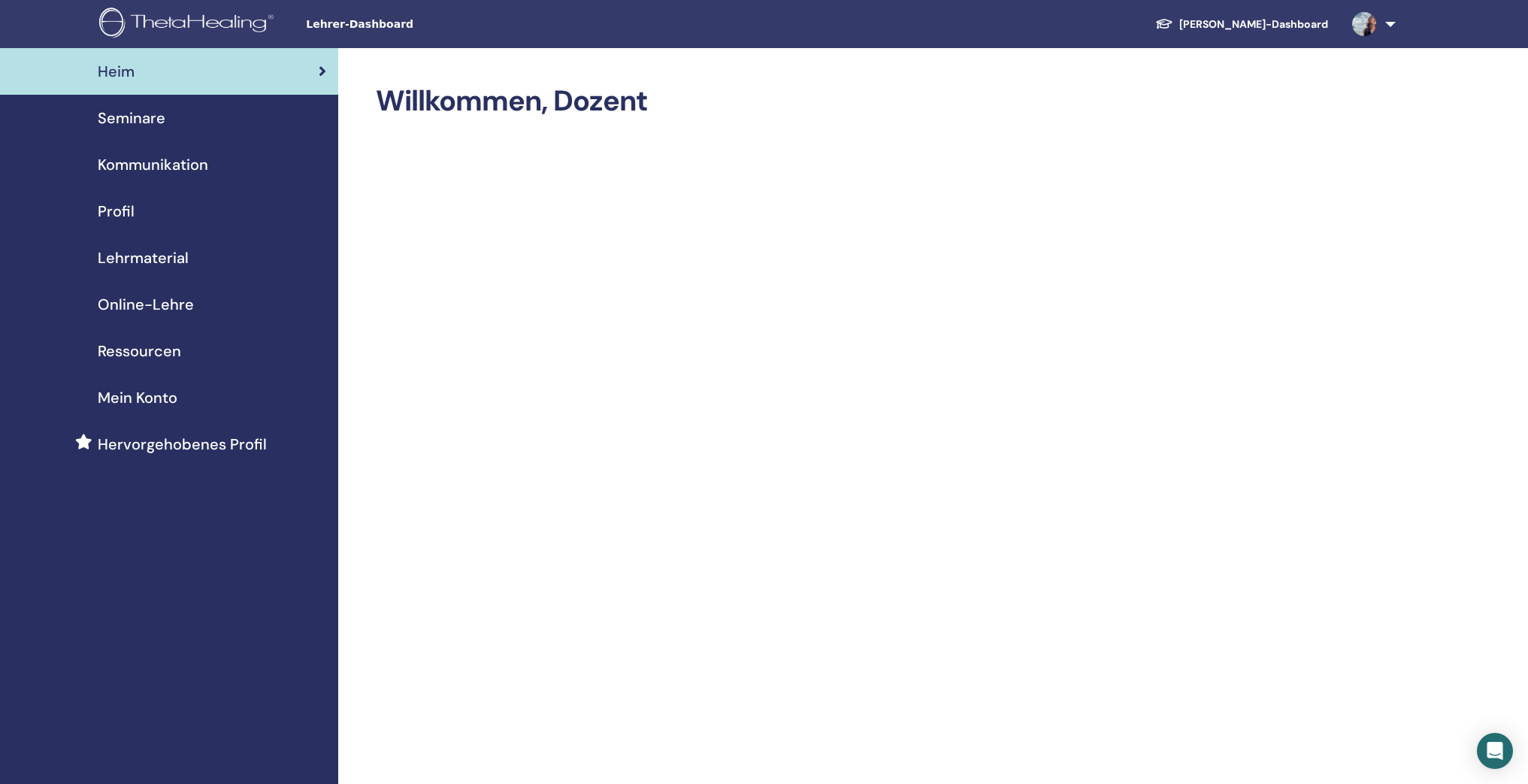
click at [153, 119] on span "Seminare" at bounding box center [132, 117] width 68 height 22
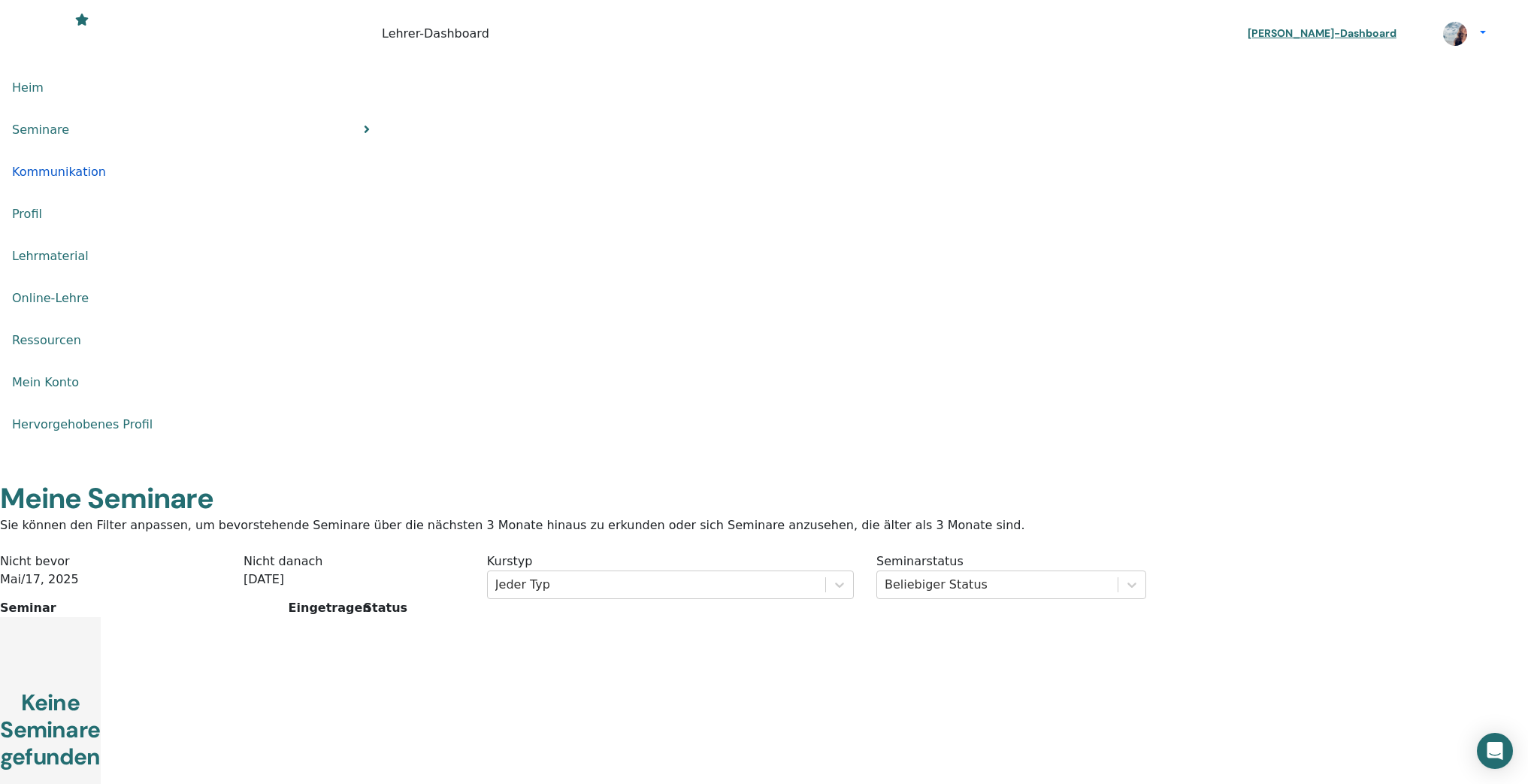
click at [106, 169] on span "Kommunikation" at bounding box center [59, 171] width 94 height 18
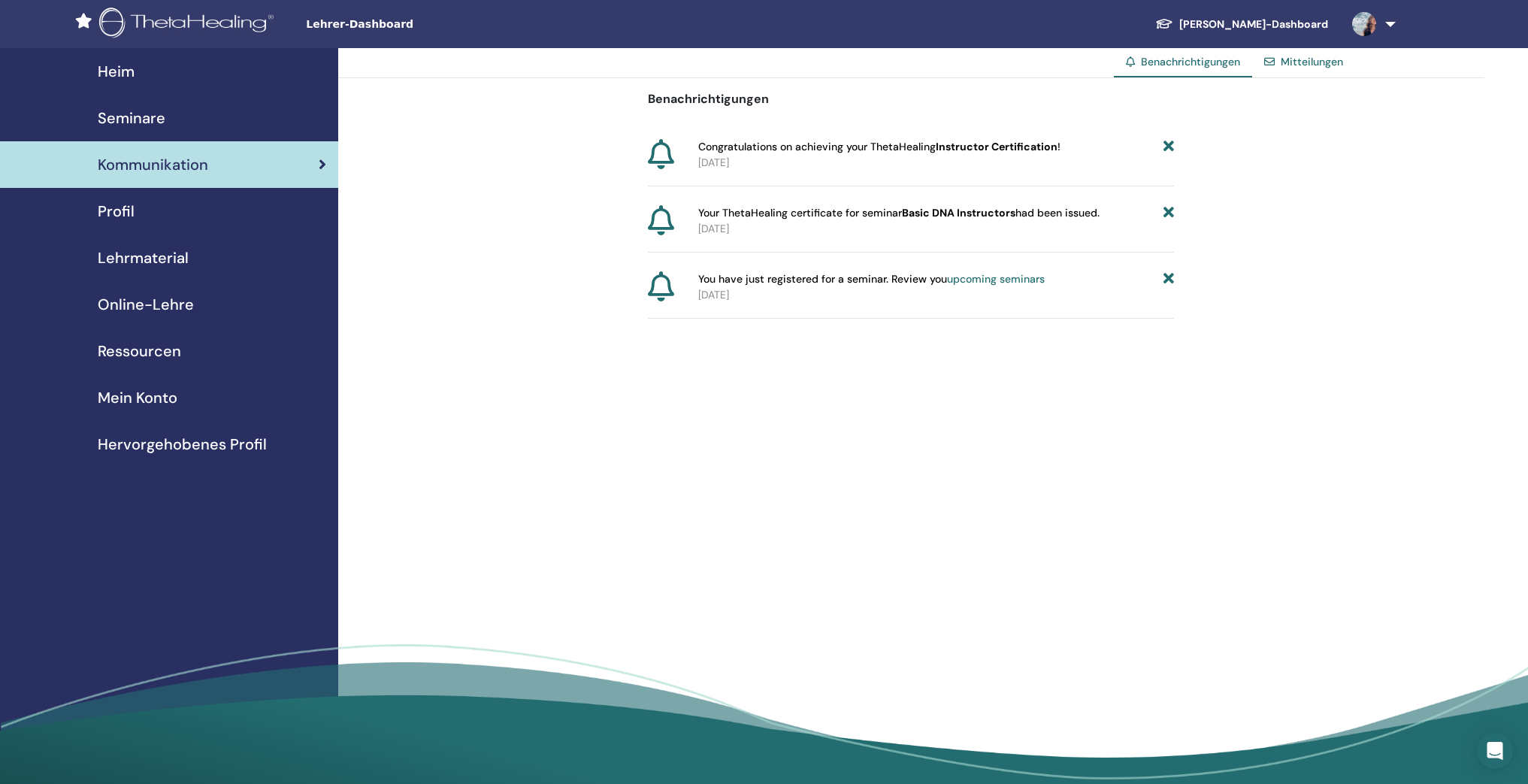
click at [168, 221] on div "Profil" at bounding box center [169, 211] width 314 height 22
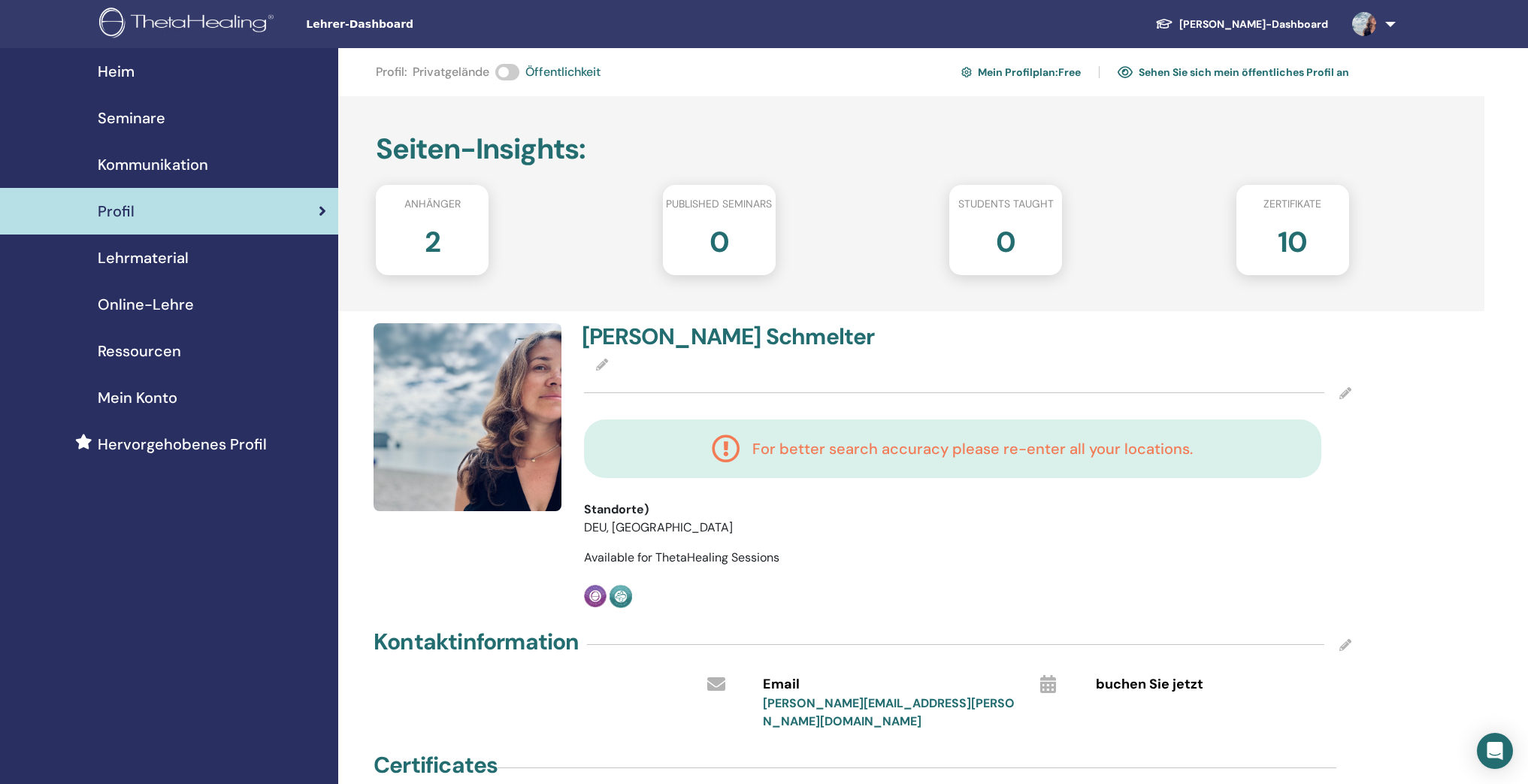
click at [158, 267] on span "Lehrmaterial" at bounding box center [144, 257] width 91 height 22
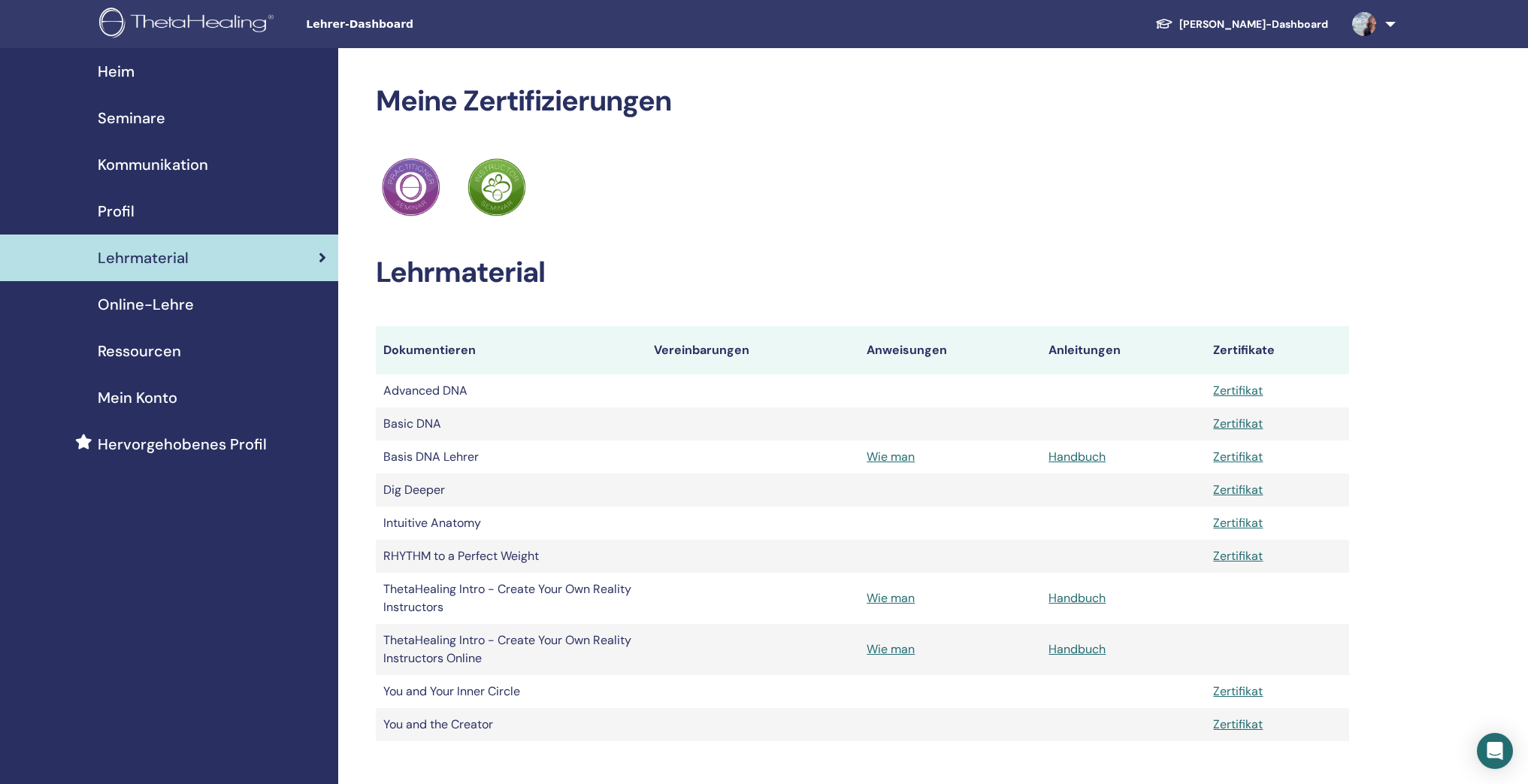
click at [163, 302] on span "Online-Lehre" at bounding box center [146, 304] width 96 height 22
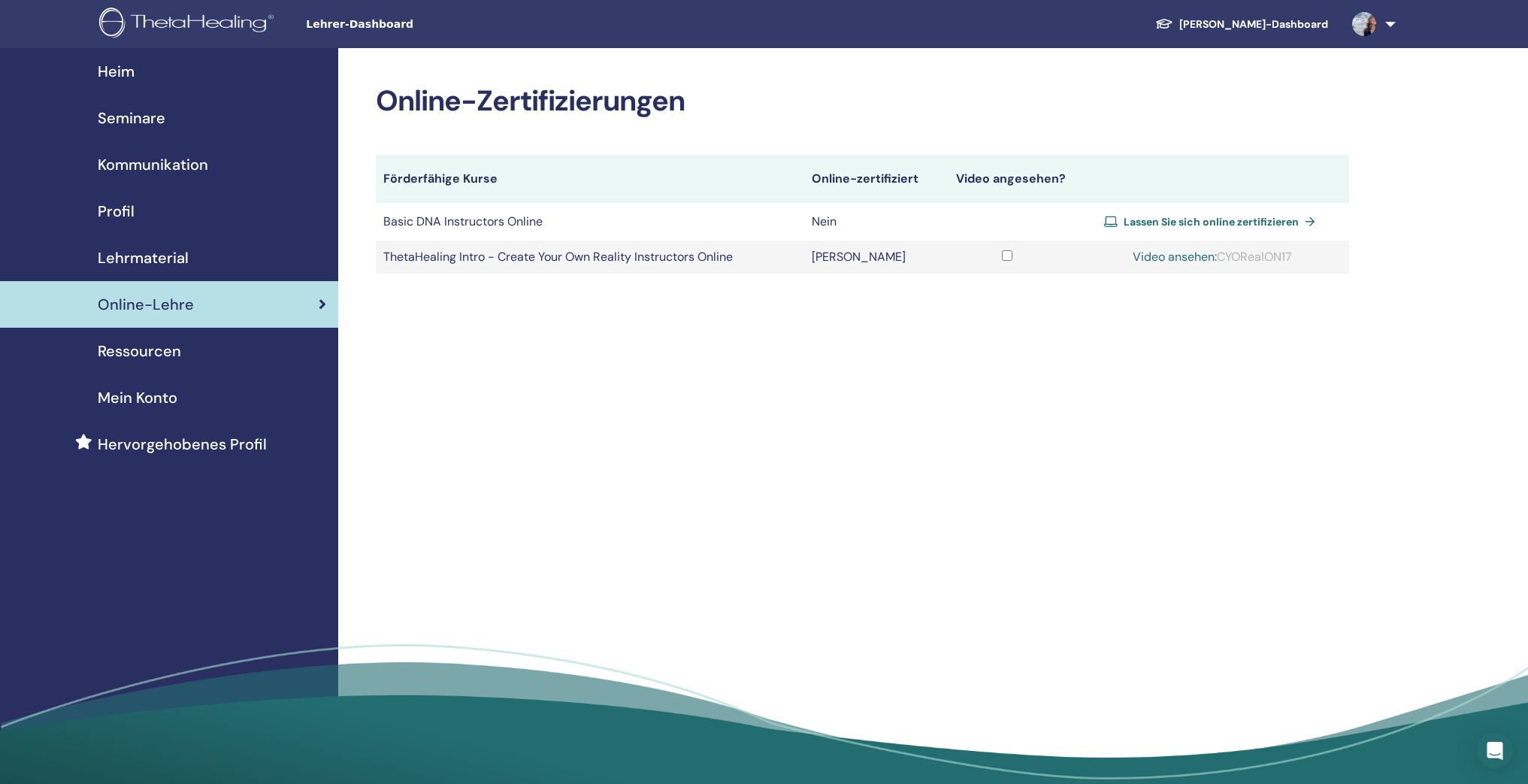
click at [172, 357] on span "Ressourcen" at bounding box center [140, 350] width 83 height 22
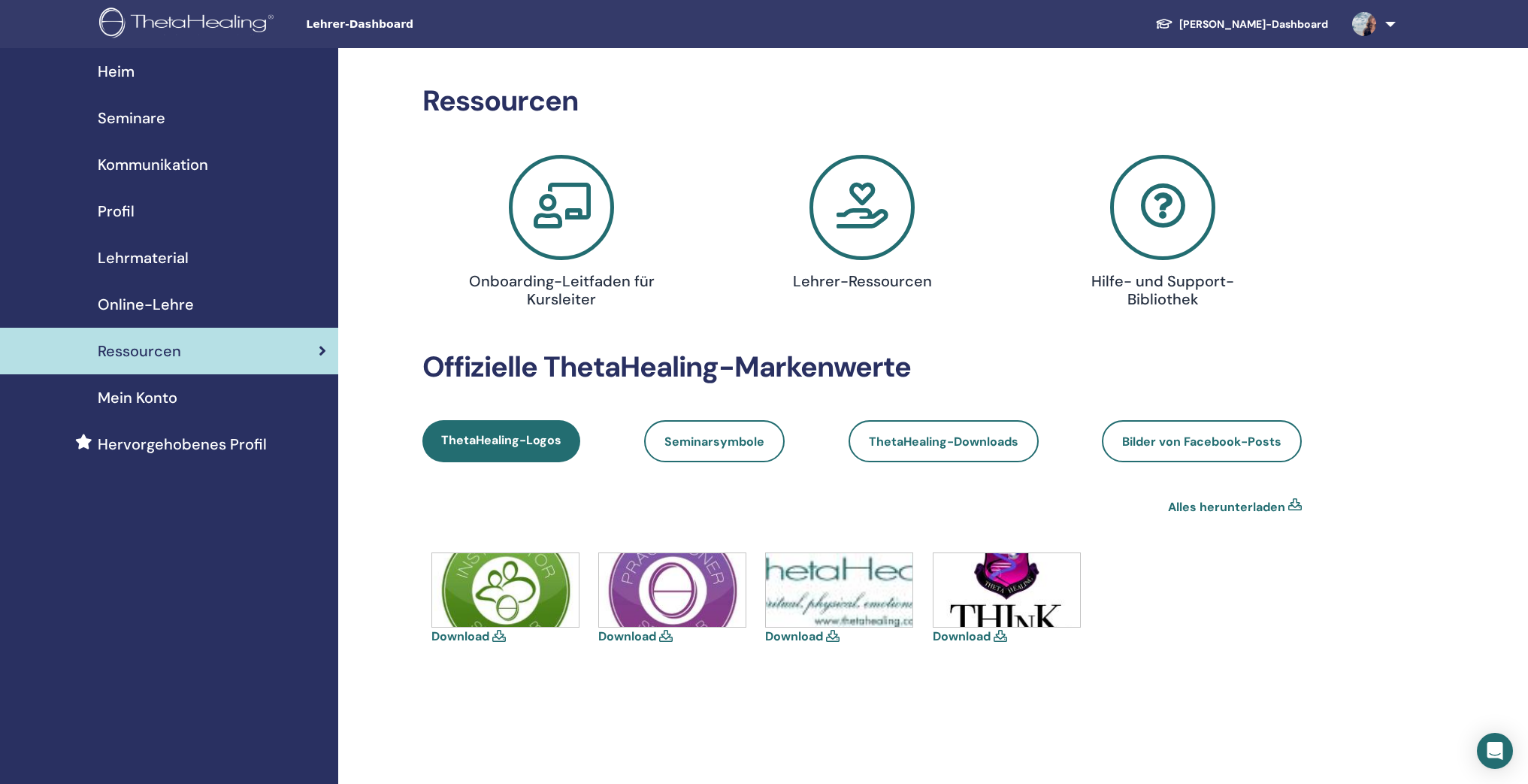
click at [489, 636] on link "Download" at bounding box center [460, 636] width 58 height 15
click at [617, 635] on link "Download" at bounding box center [627, 636] width 58 height 15
click at [806, 636] on link "Download" at bounding box center [793, 636] width 58 height 15
click at [956, 640] on link "Download" at bounding box center [961, 636] width 58 height 15
click at [1242, 505] on link "Alles herunterladen" at bounding box center [1226, 507] width 117 height 18
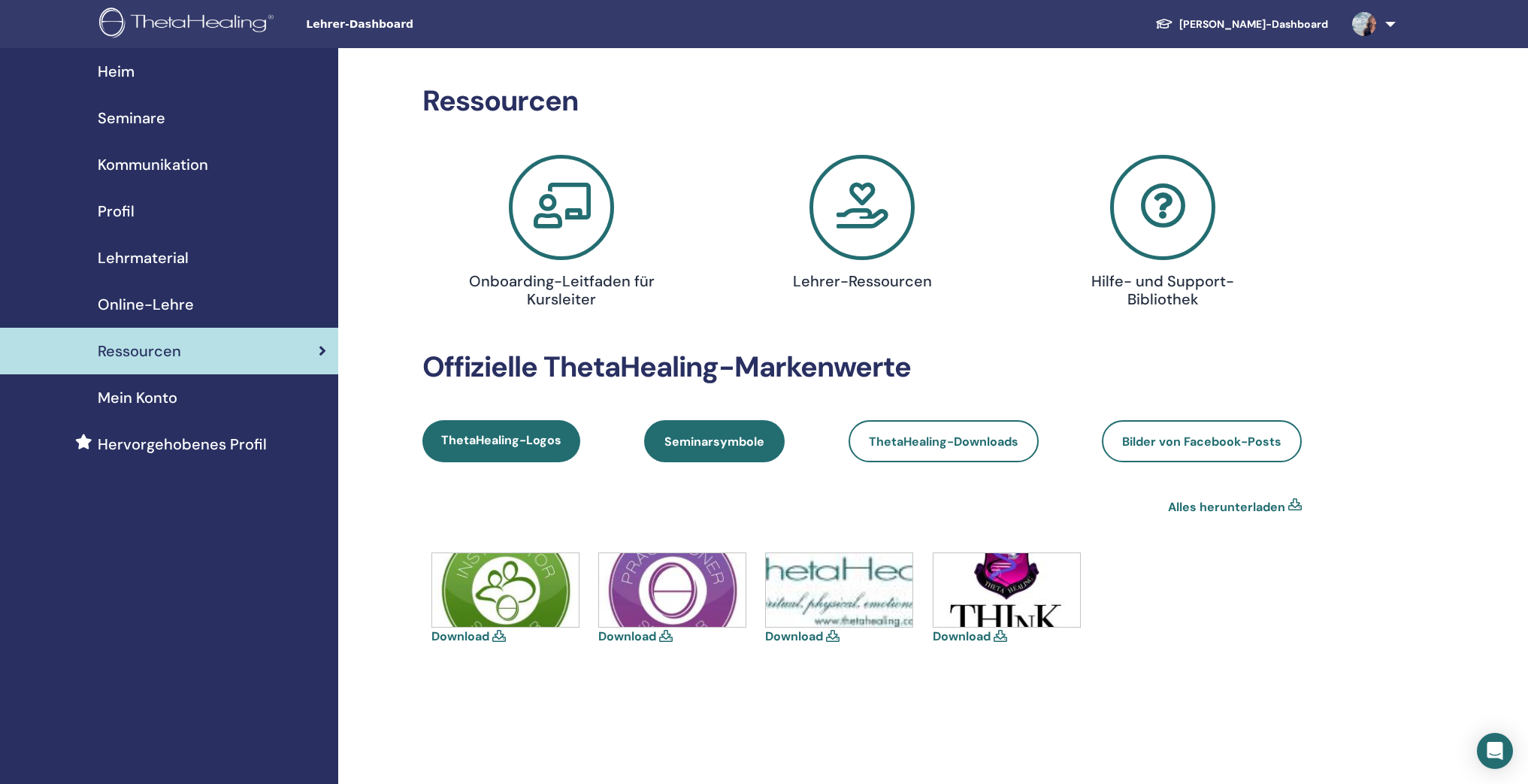
click at [714, 454] on link "Seminarsymbole" at bounding box center [714, 441] width 140 height 42
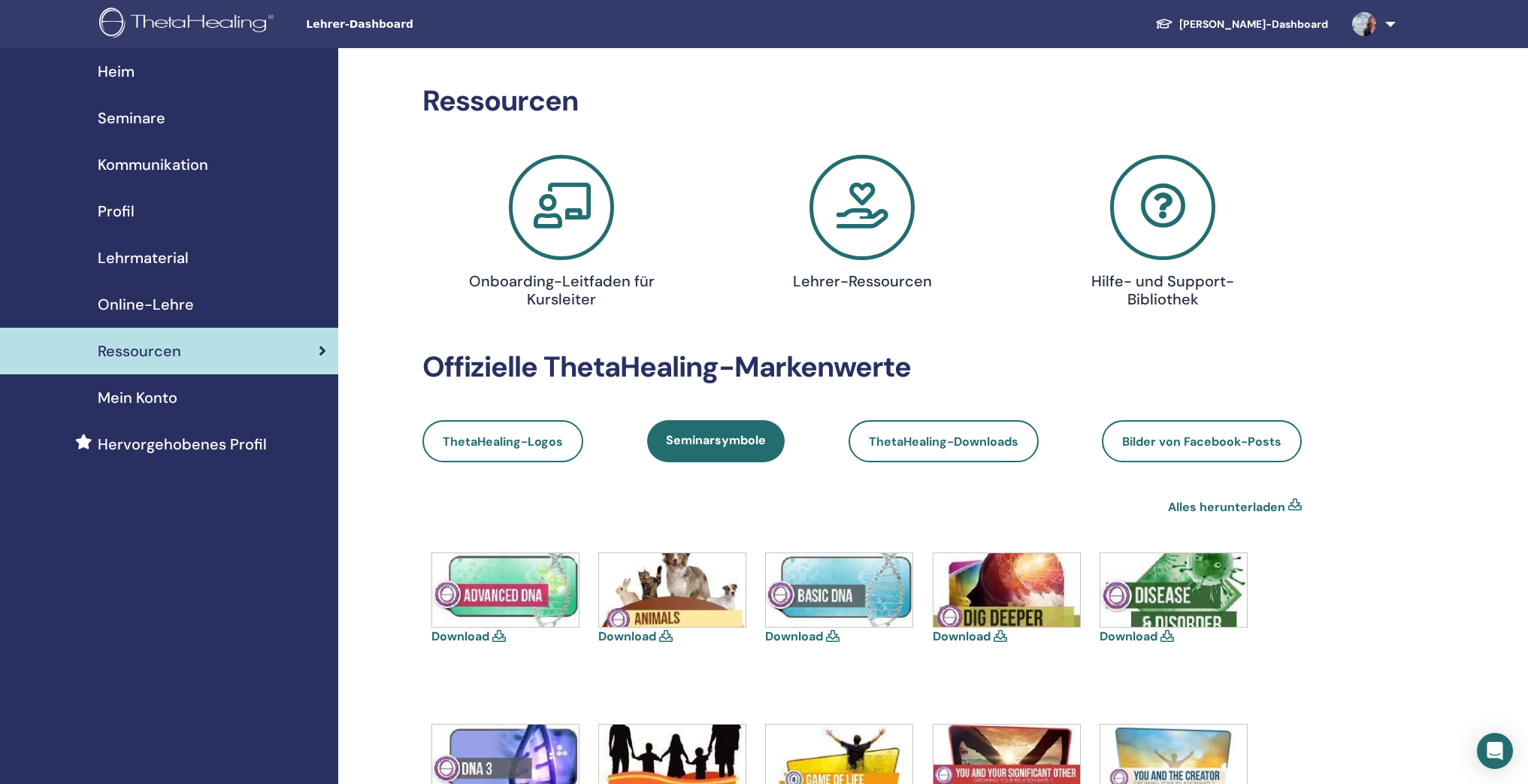
click at [1204, 510] on link "Alles herunterladen" at bounding box center [1226, 507] width 117 height 18
click at [925, 442] on span "ThetaHealing-Downloads" at bounding box center [944, 441] width 150 height 15
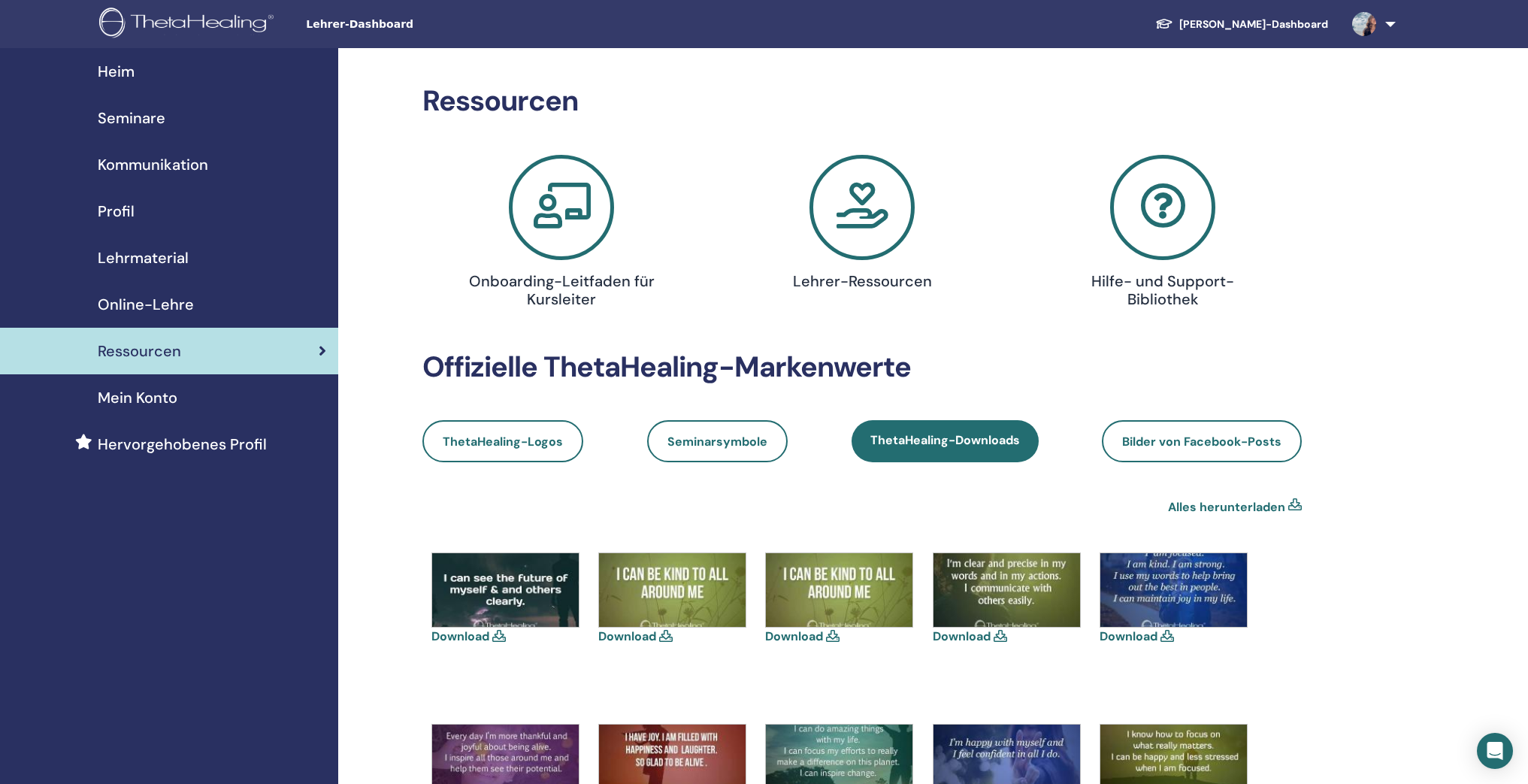
click at [1233, 509] on link "Alles herunterladen" at bounding box center [1226, 507] width 117 height 18
click at [1174, 453] on link "Bilder von Facebook-Posts" at bounding box center [1201, 441] width 200 height 42
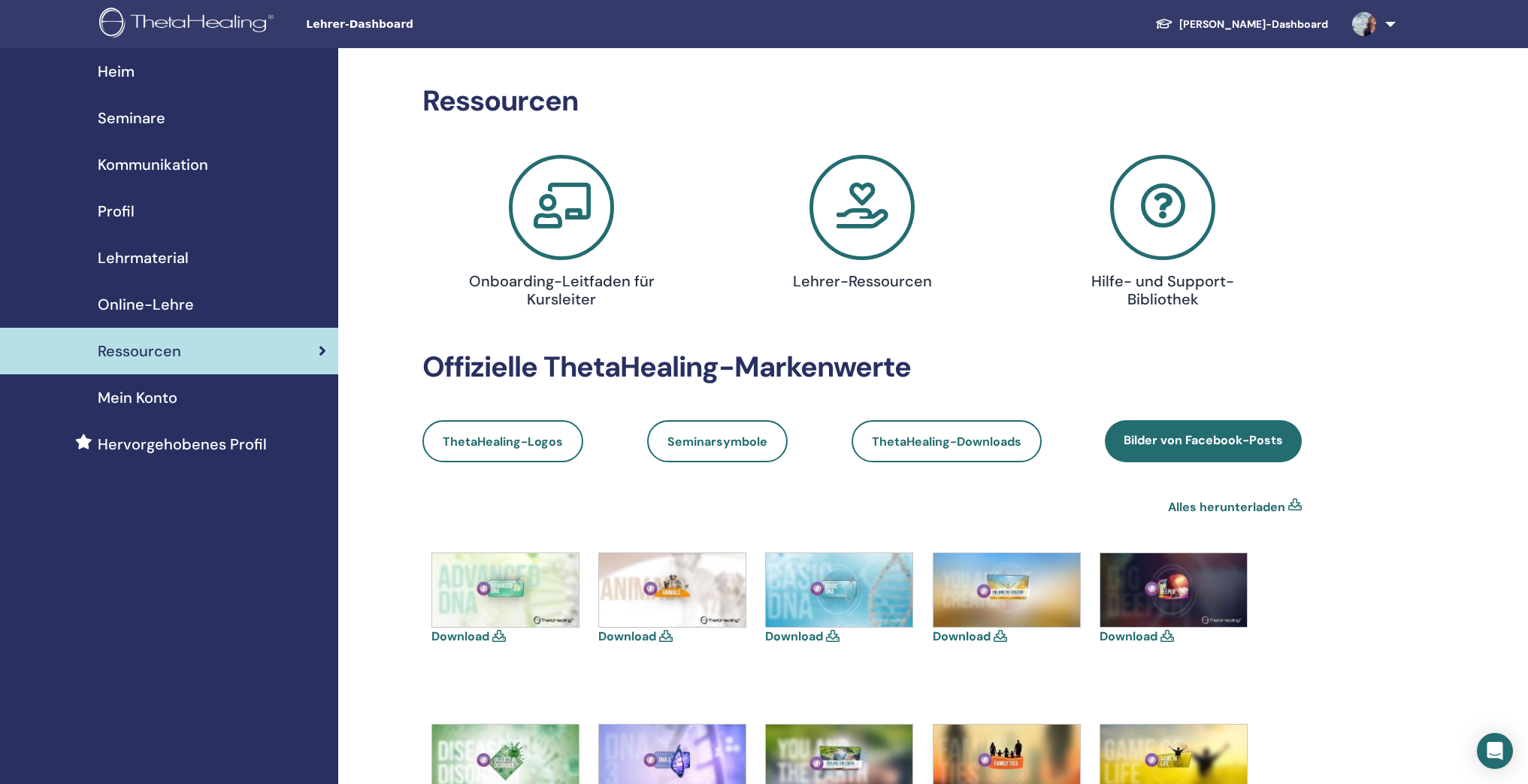
click at [1214, 513] on link "Alles herunterladen" at bounding box center [1226, 507] width 117 height 18
click at [847, 231] on icon at bounding box center [862, 208] width 105 height 105
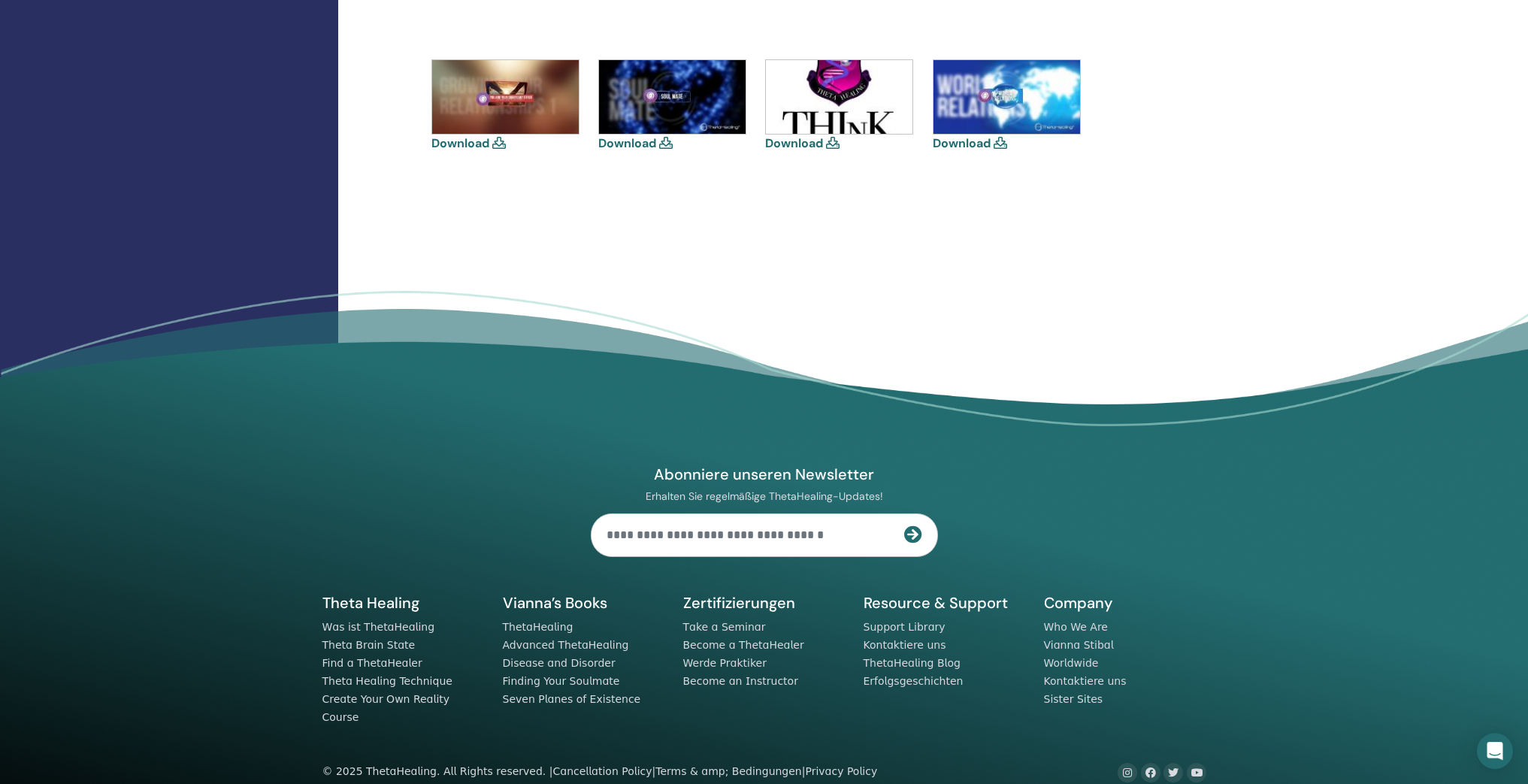
scroll to position [1013, 0]
